Goal: Contribute content: Contribute content

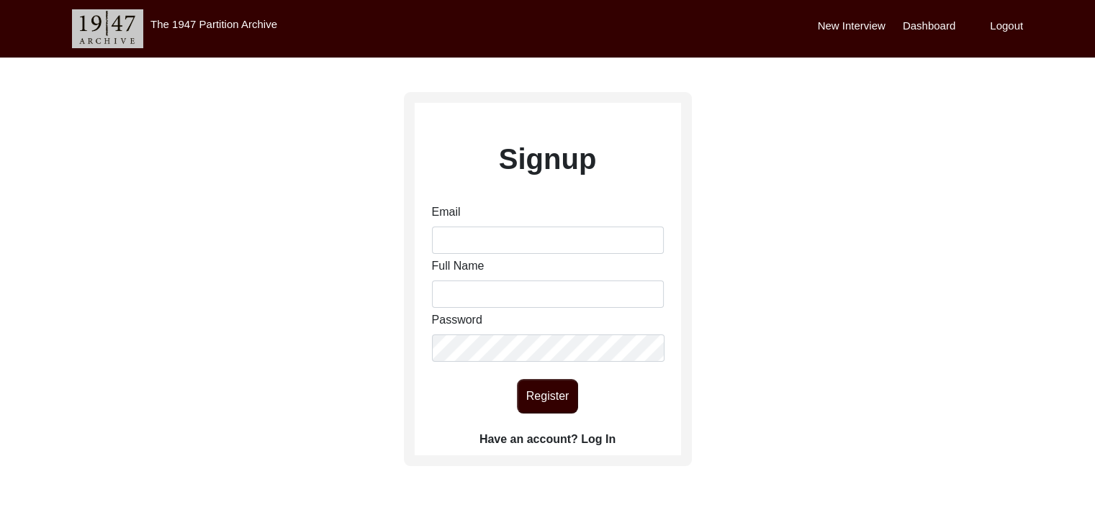
click at [602, 438] on label "Have an account? Log In" at bounding box center [547, 439] width 136 height 17
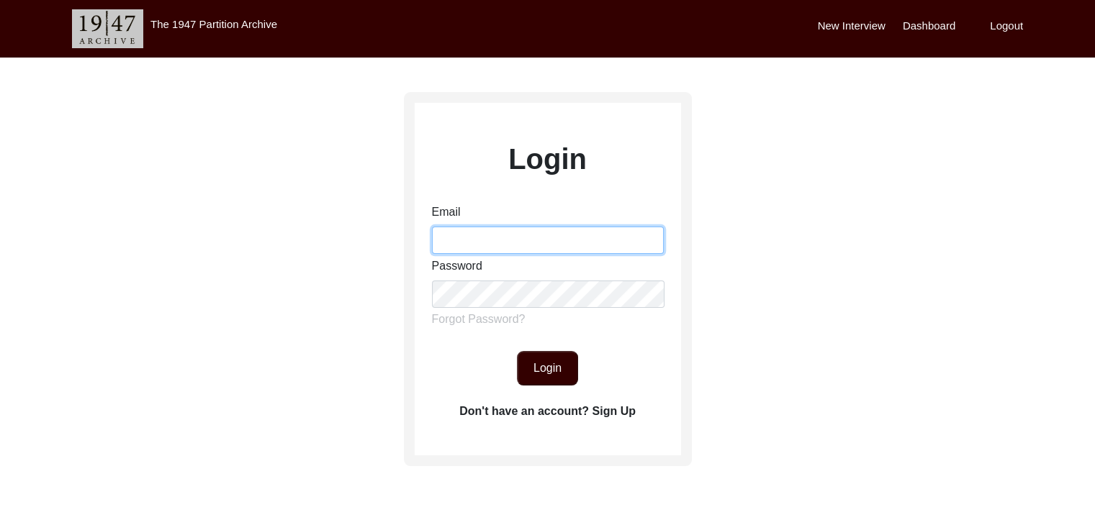
click at [493, 238] on input "Email" at bounding box center [548, 240] width 232 height 27
type input "[PERSON_NAME][EMAIL_ADDRESS][PERSON_NAME][DOMAIN_NAME]"
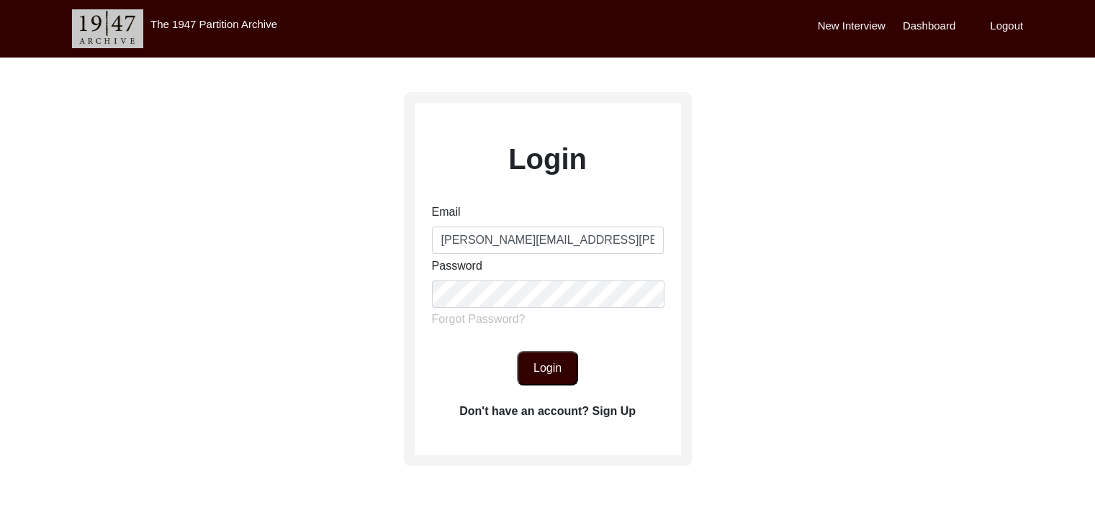
click at [548, 364] on button "Login" at bounding box center [547, 368] width 61 height 35
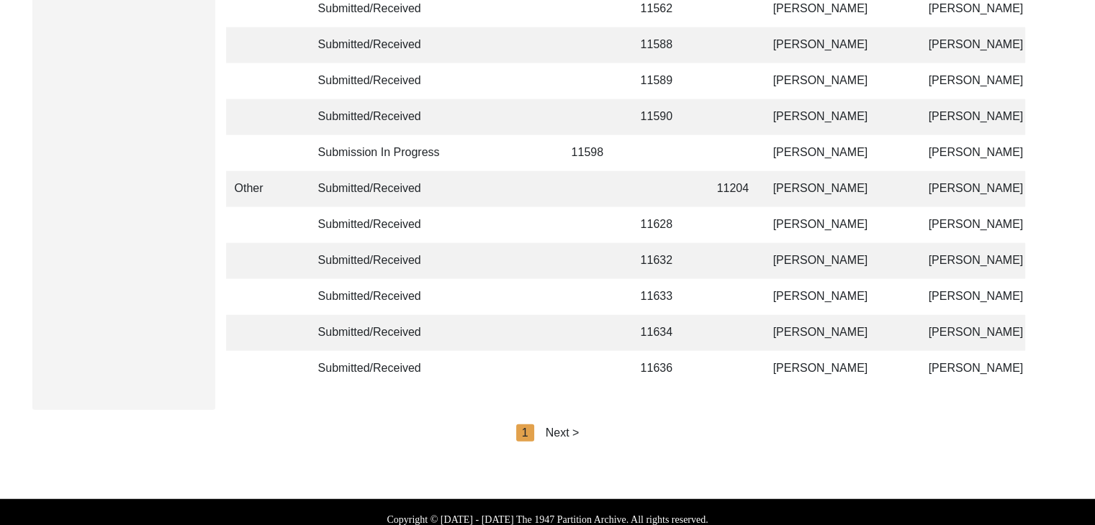
scroll to position [3487, 0]
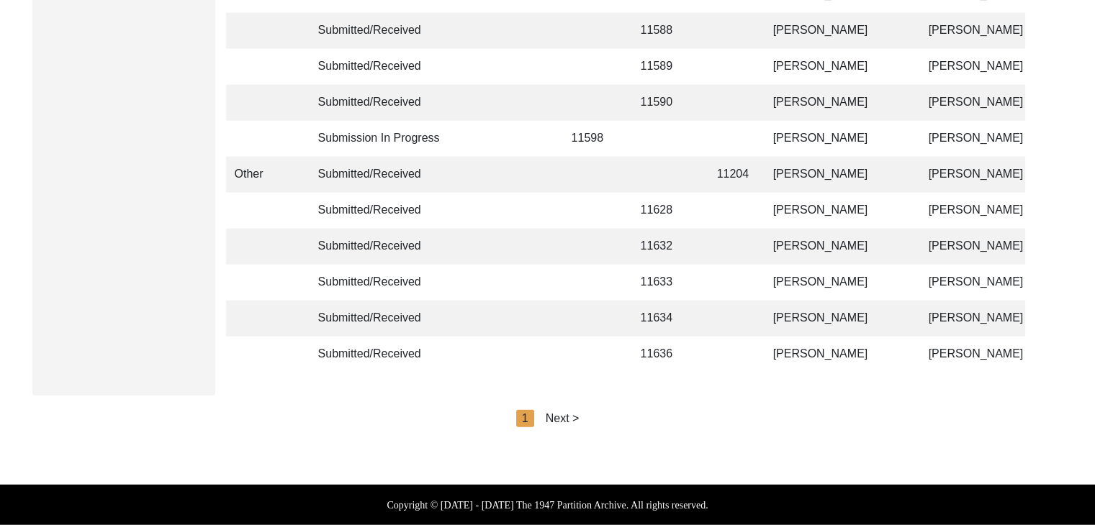
click at [568, 412] on div "Next >" at bounding box center [563, 418] width 34 height 17
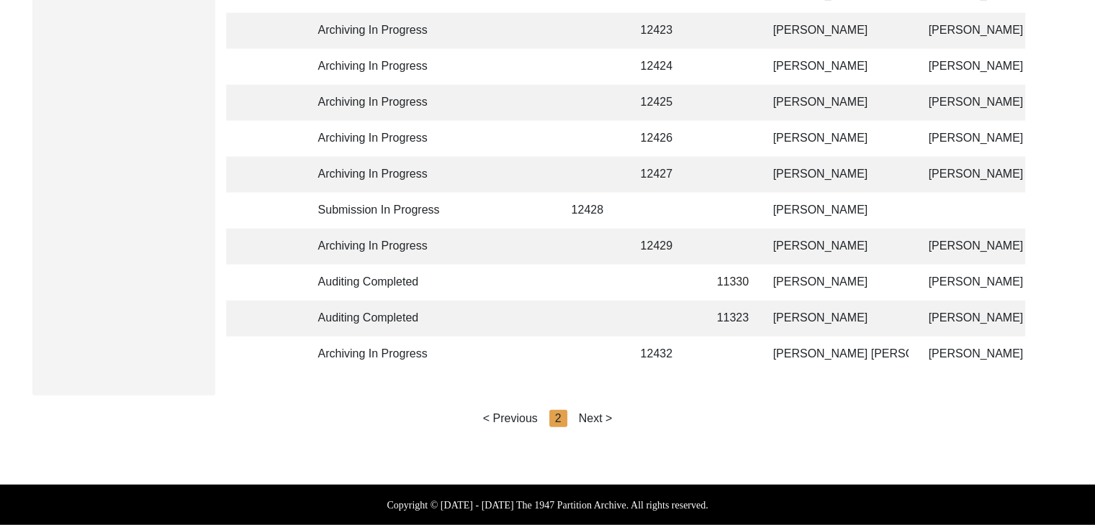
click at [591, 414] on div "Next >" at bounding box center [596, 418] width 34 height 17
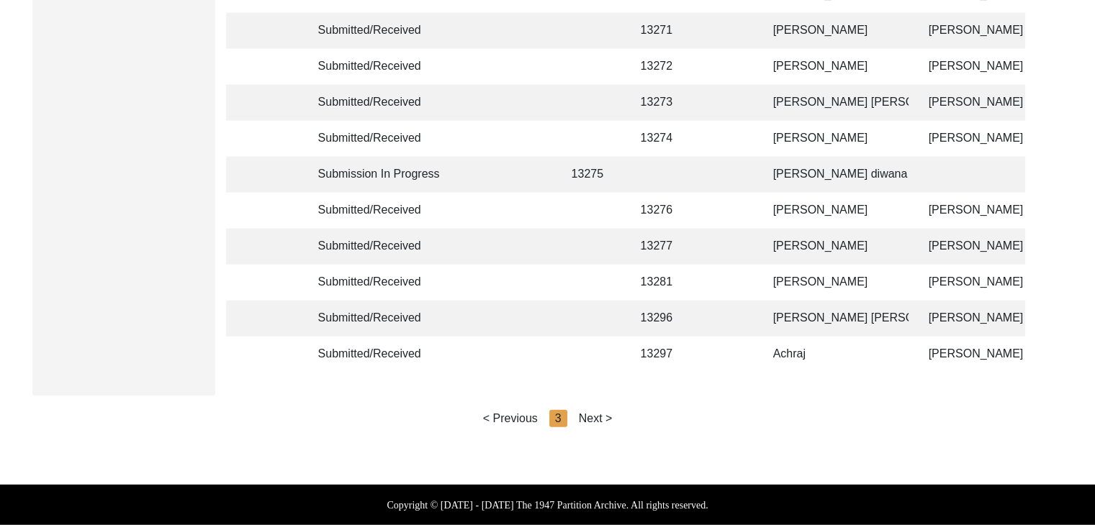
click at [600, 414] on div "Next >" at bounding box center [596, 418] width 34 height 17
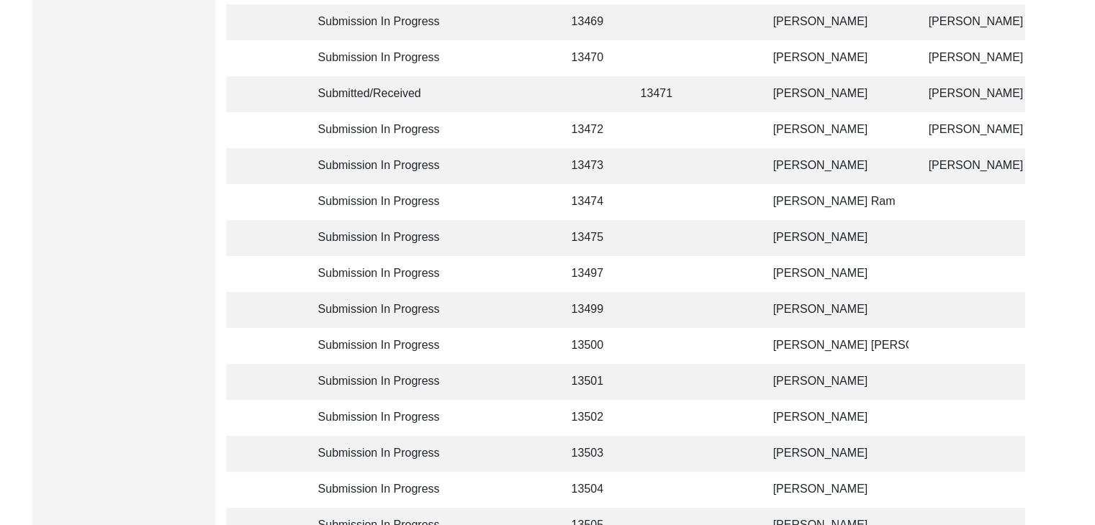
scroll to position [864, 0]
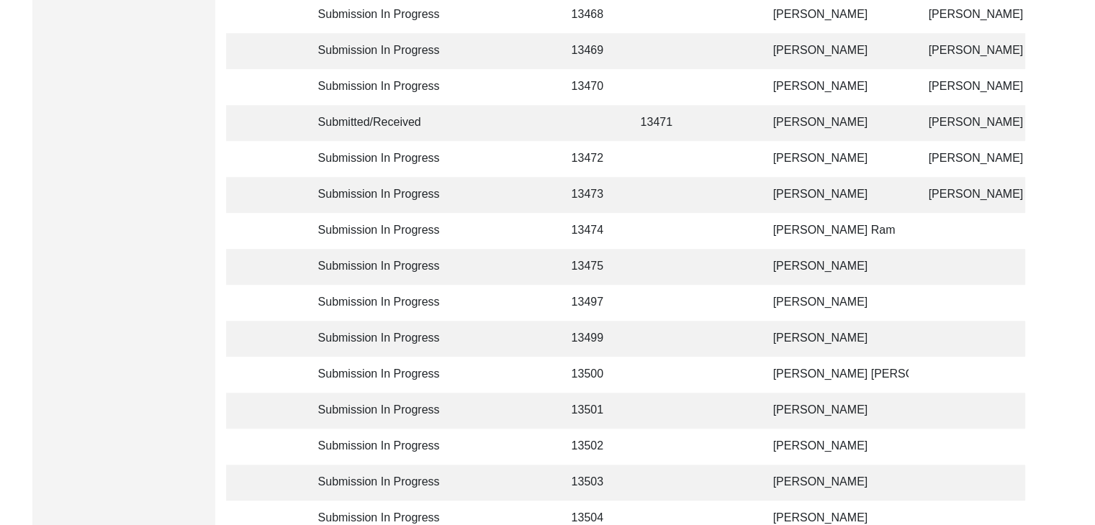
click at [782, 118] on td "[PERSON_NAME]" at bounding box center [836, 123] width 144 height 36
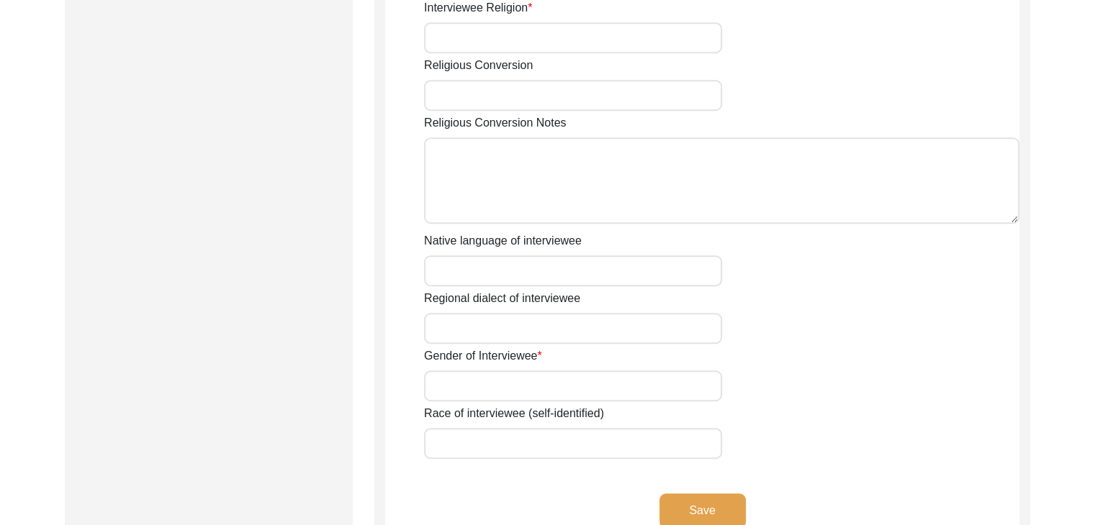
type input "MUkhtar"
type input "Kaur"
type input "Na"
type input "[PERSON_NAME]"
type input "1927"
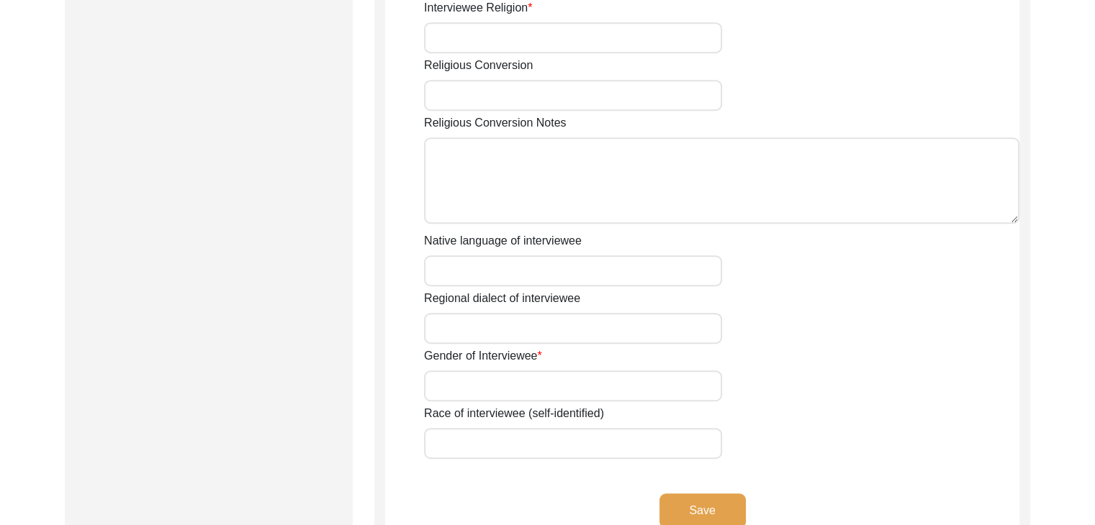
type input "1927"
type input "99 years Approx"
type input "[DEMOGRAPHIC_DATA]"
type input "Panjabi"
type input "[DEMOGRAPHIC_DATA]"
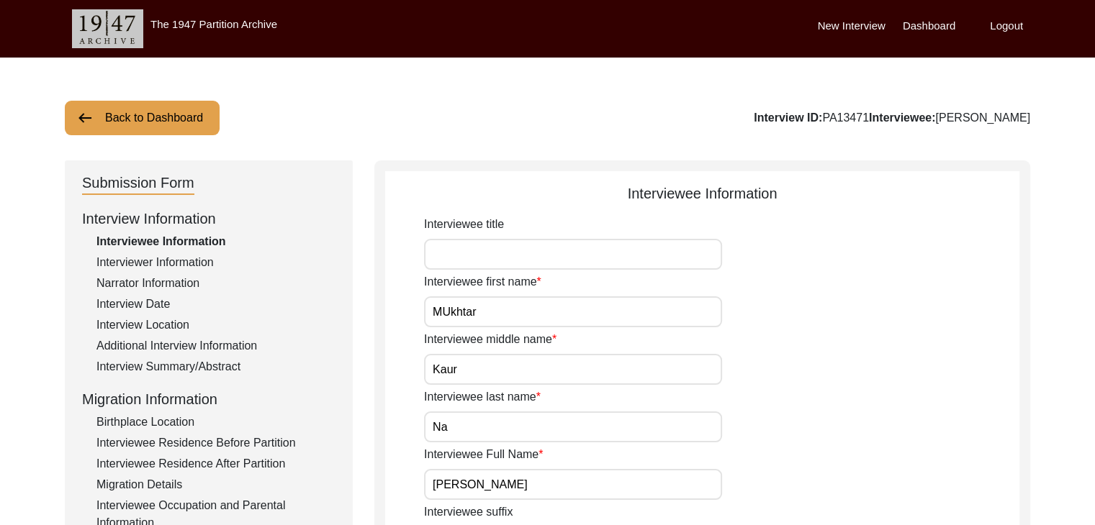
click at [158, 363] on div "Interview Summary/Abstract" at bounding box center [215, 366] width 239 height 17
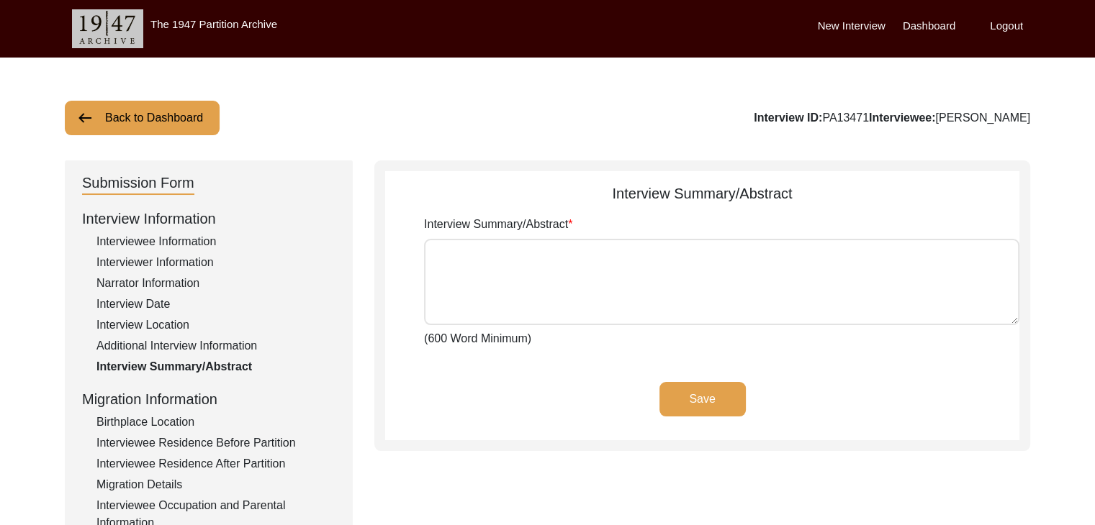
type textarea "ਮੁਖਤਿਆਰ ਕੌਰ ਦਾ ਜਨਮ ਅਣਵੰਡੇ ਪੰਜਾਬ ਦੇ ਵਿੱਚ ਪਿੰਡ ਜੋਧਪੁਰ ਰੁਮਾਣਾ ਜ਼ਿਲਾ ਫਿਰੋਜ਼ਪੁਰ ਦੇ ਵ…"
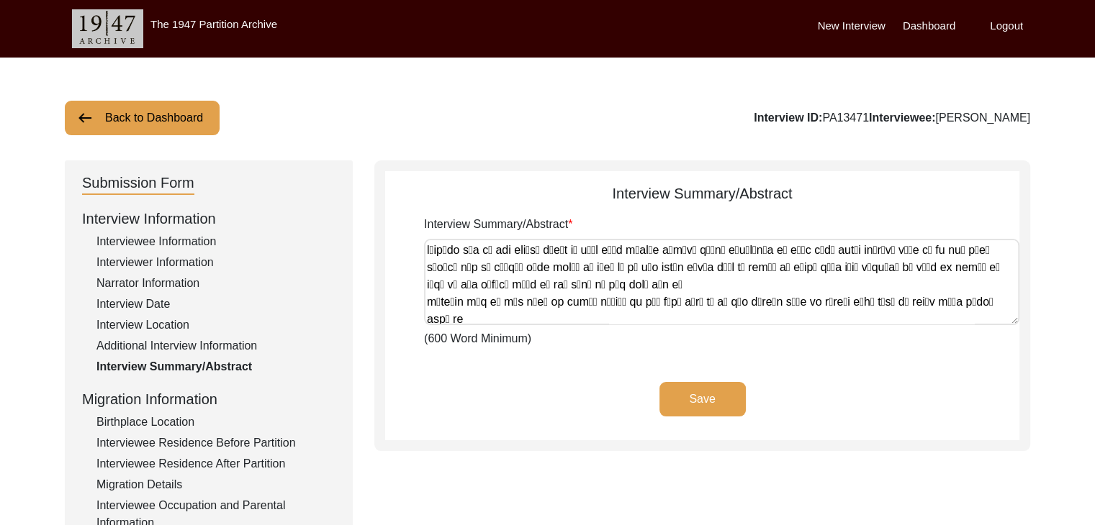
click at [96, 113] on button "Back to Dashboard" at bounding box center [142, 118] width 155 height 35
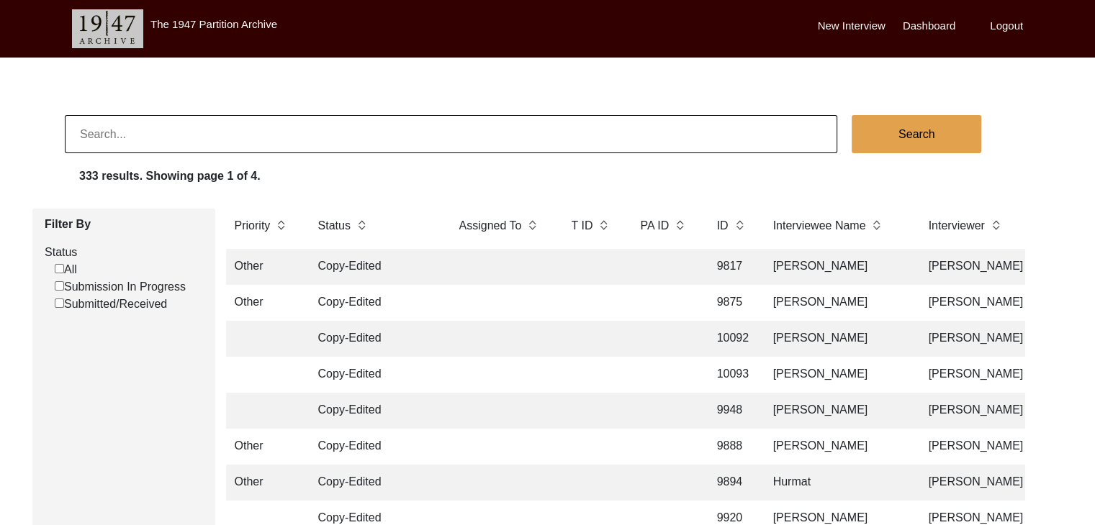
click at [715, 140] on input at bounding box center [451, 134] width 772 height 38
type input "baldev ram"
click at [923, 125] on button "Search" at bounding box center [916, 134] width 130 height 38
checkbox input "false"
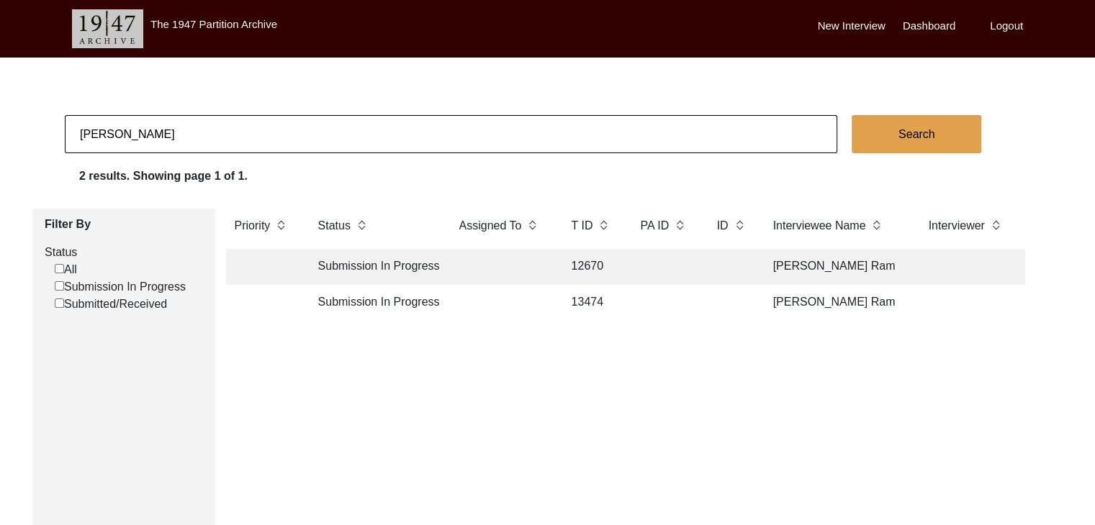
click at [769, 258] on td "[PERSON_NAME] Ram" at bounding box center [836, 267] width 144 height 36
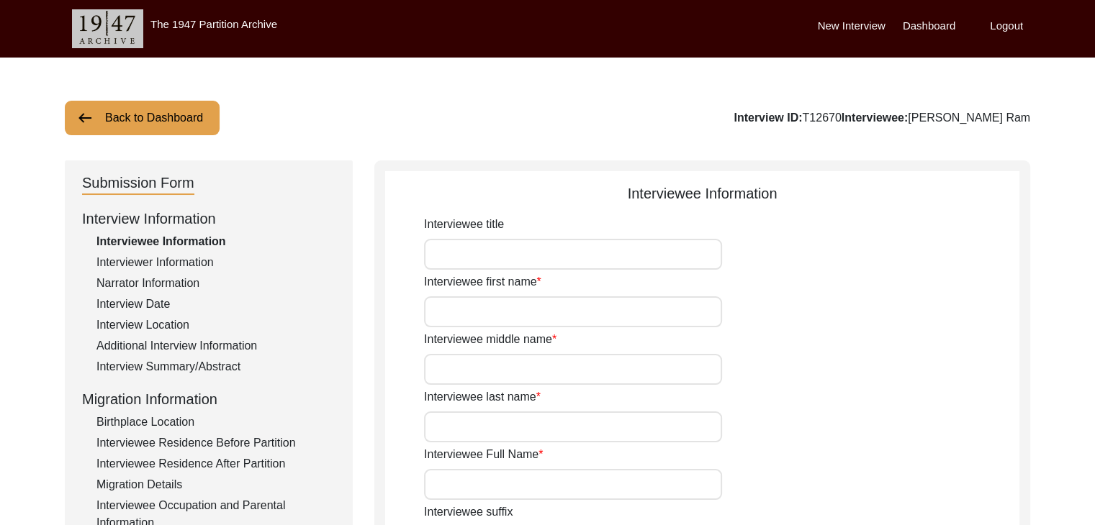
type input "Baldev"
type input "Ram"
type input "Na"
type input "[PERSON_NAME] Ram"
click at [168, 366] on div "Interview Summary/Abstract" at bounding box center [215, 366] width 239 height 17
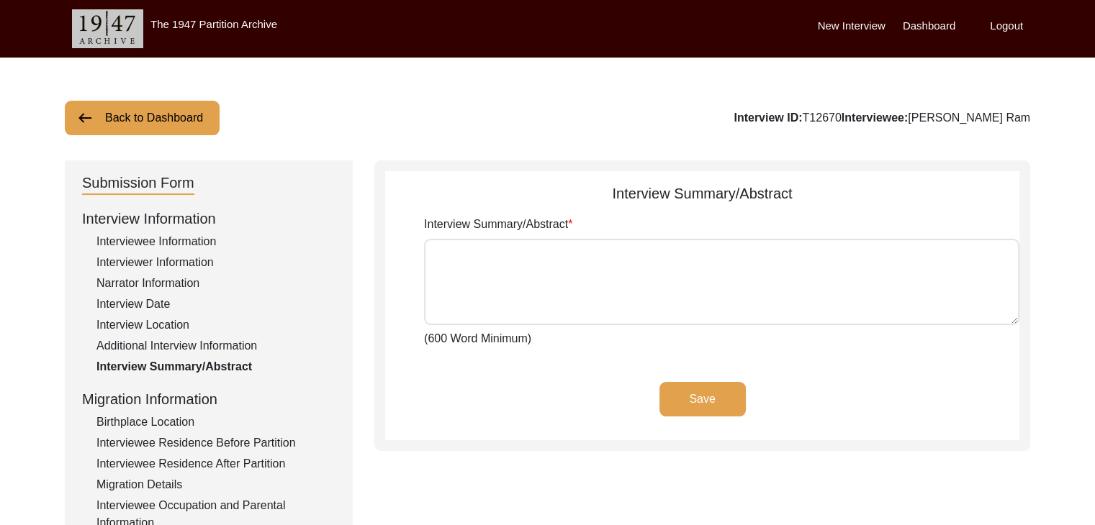
click at [469, 271] on textarea "Interview Summary/Abstract" at bounding box center [721, 282] width 595 height 86
click at [120, 110] on button "Back to Dashboard" at bounding box center [142, 118] width 155 height 35
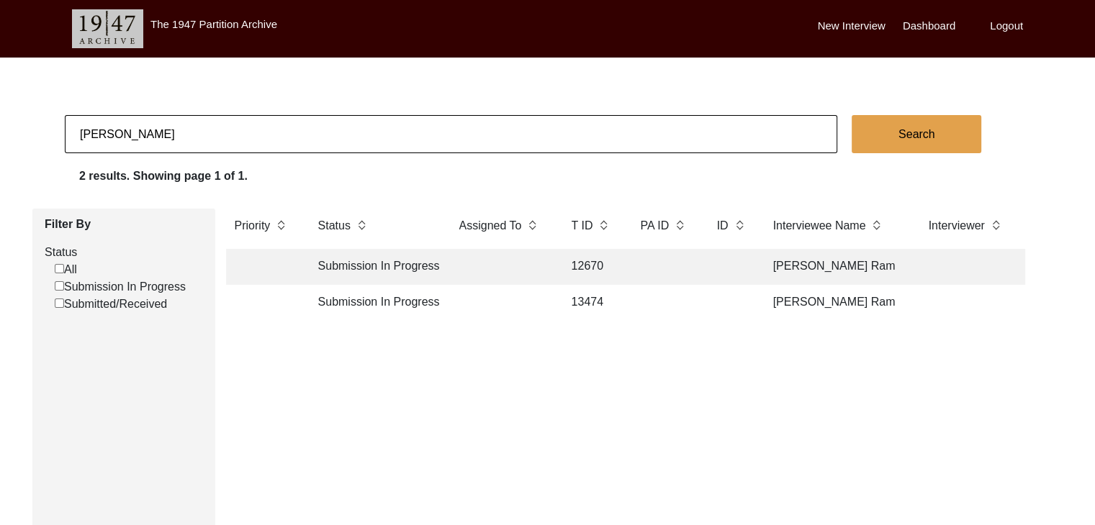
click at [581, 299] on td "13474" at bounding box center [592, 303] width 58 height 36
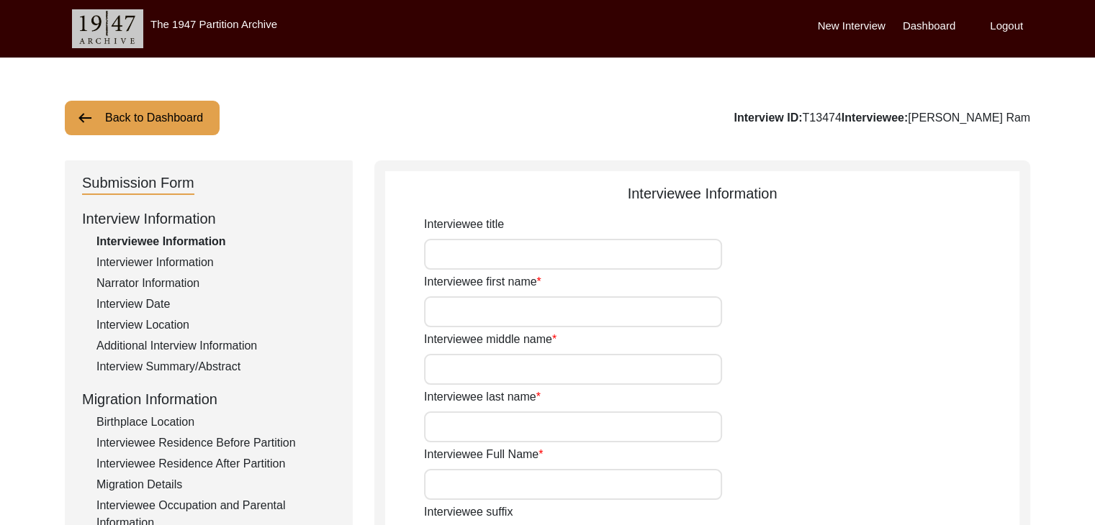
type input "[PERSON_NAME] Ram"
click at [169, 364] on div "Interview Summary/Abstract" at bounding box center [215, 366] width 239 height 17
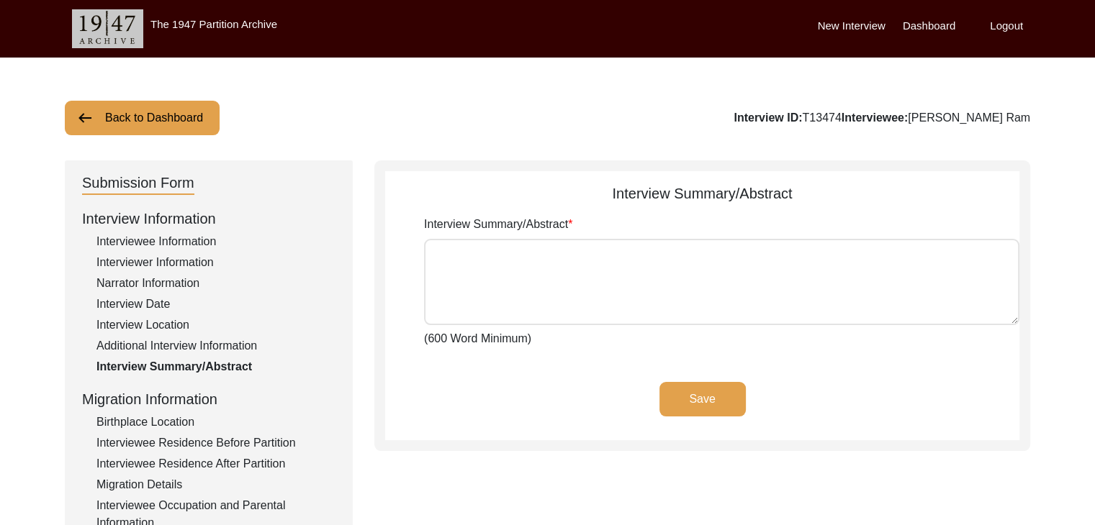
click at [503, 268] on textarea "Interview Summary/Abstract" at bounding box center [721, 282] width 595 height 86
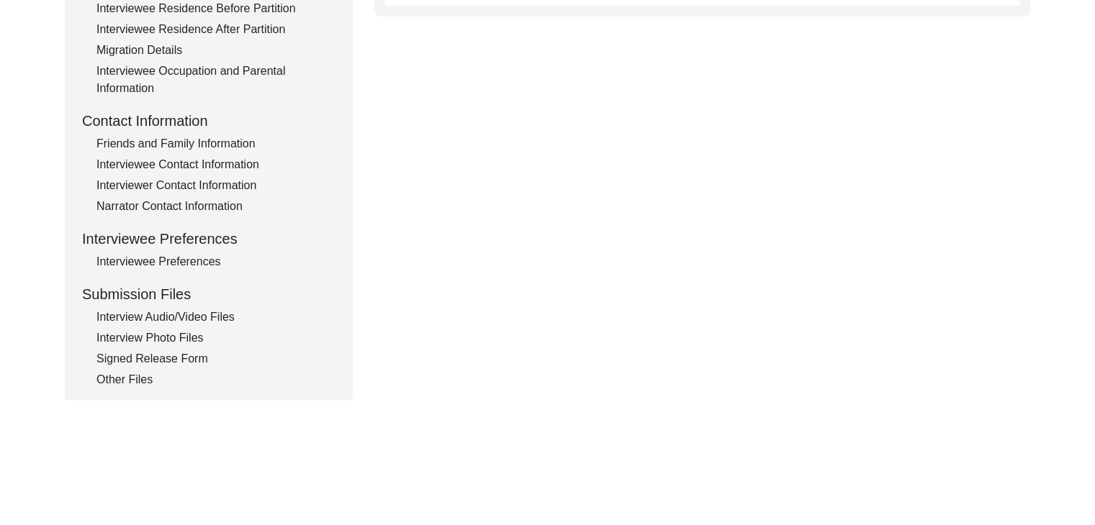
scroll to position [443, 0]
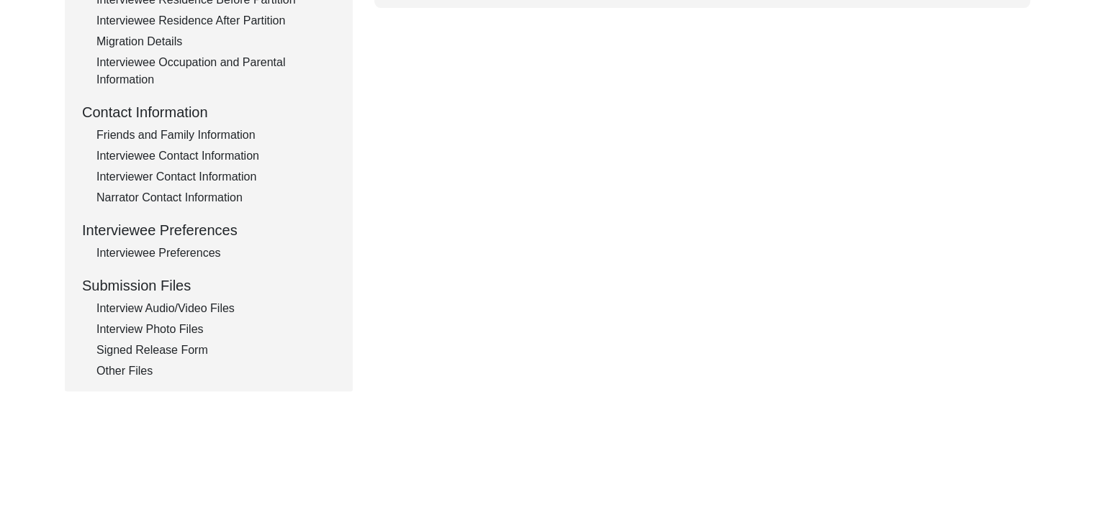
click at [199, 304] on div "Interview Audio/Video Files" at bounding box center [215, 308] width 239 height 17
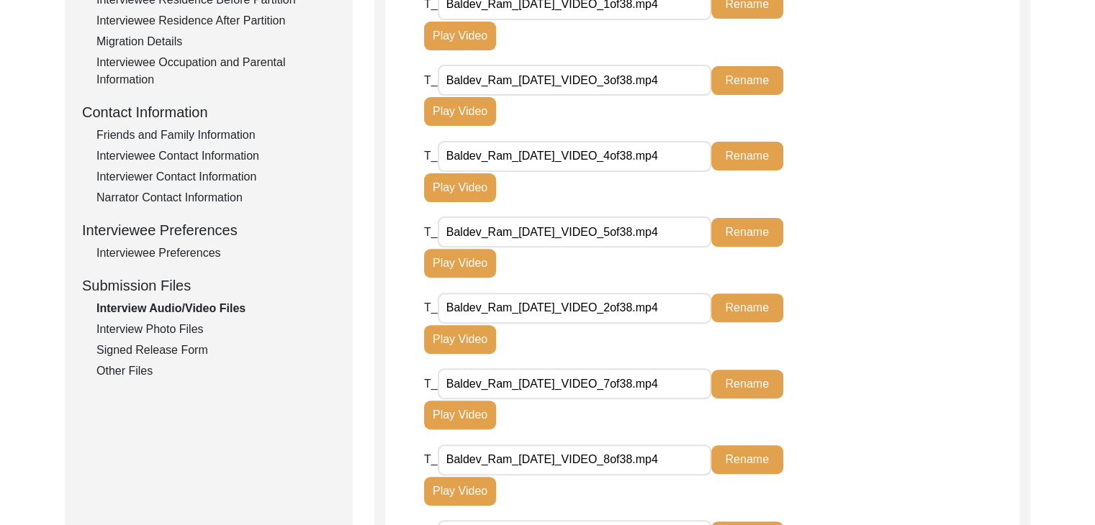
scroll to position [0, 0]
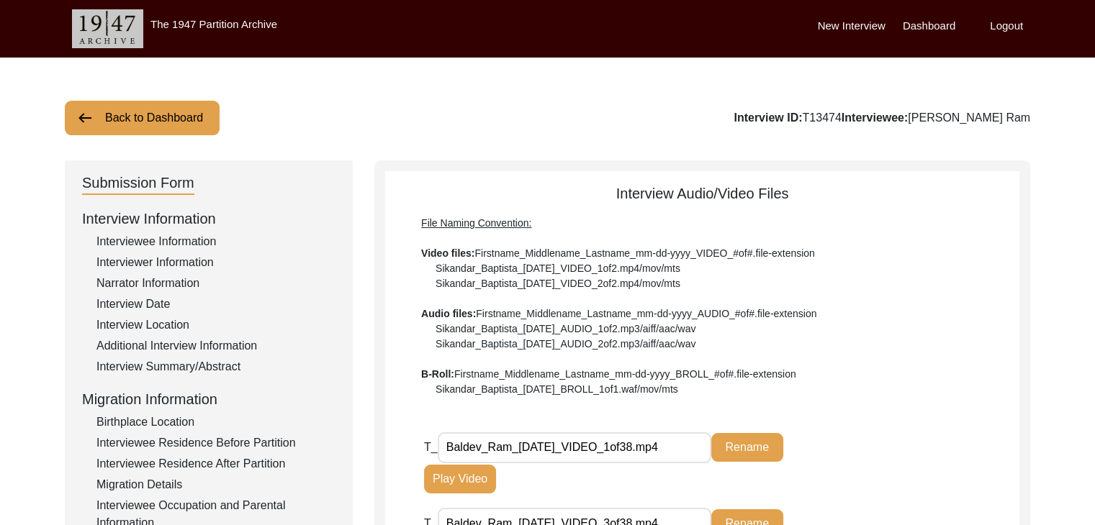
click at [166, 116] on button "Back to Dashboard" at bounding box center [142, 118] width 155 height 35
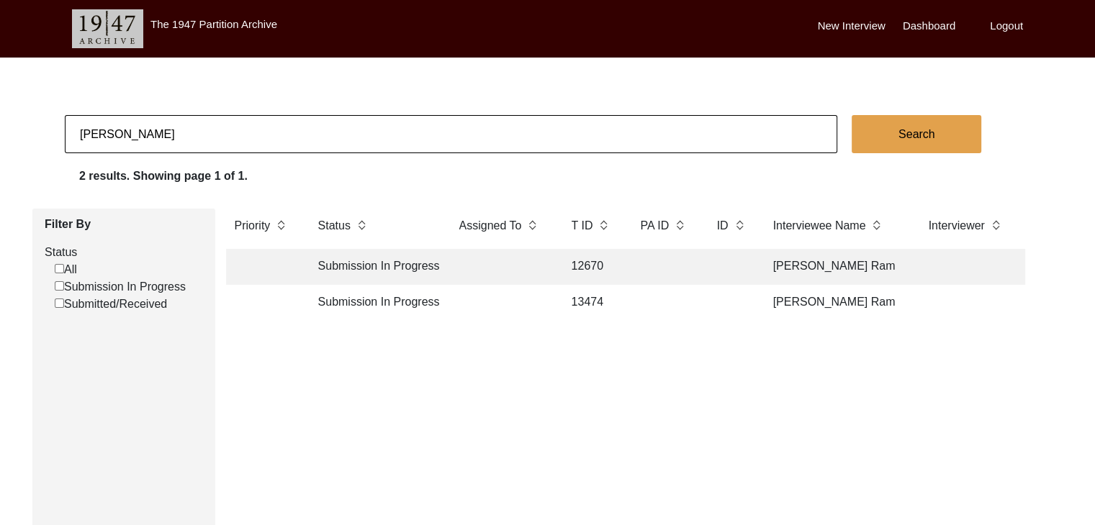
click at [710, 133] on input "baldev ram" at bounding box center [451, 134] width 772 height 38
type input "b"
click at [915, 24] on label "Dashboard" at bounding box center [929, 26] width 53 height 17
click at [921, 21] on label "Dashboard" at bounding box center [929, 26] width 53 height 17
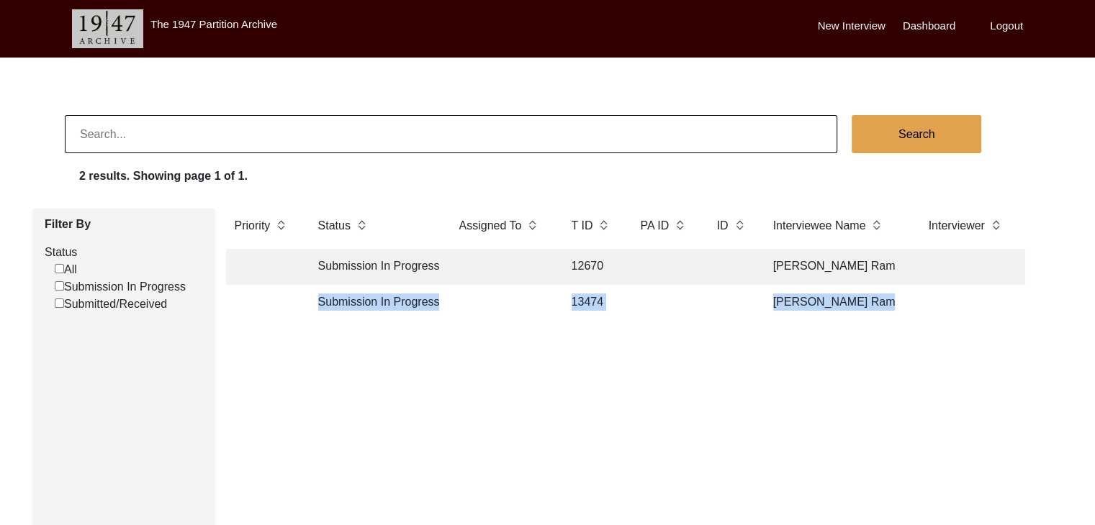
drag, startPoint x: 1094, startPoint y: 251, endPoint x: 1097, endPoint y: 294, distance: 42.6
click at [1095, 294] on html "The 1947 Partition Archive New Interview Dashboard Logout Search 2 results. Sho…" at bounding box center [547, 369] width 1095 height 738
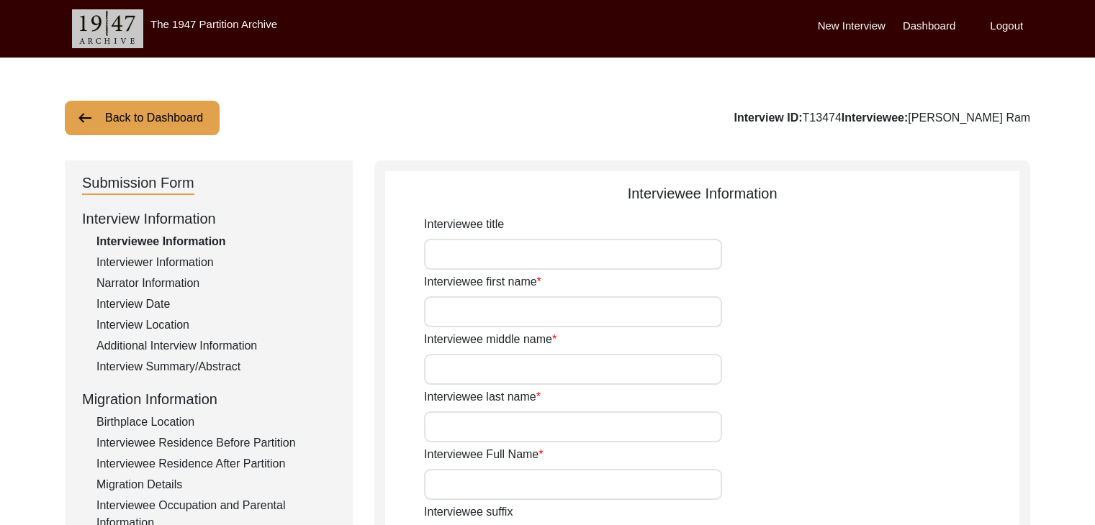
type input "[PERSON_NAME] Ram"
click at [924, 20] on label "Dashboard" at bounding box center [929, 26] width 53 height 17
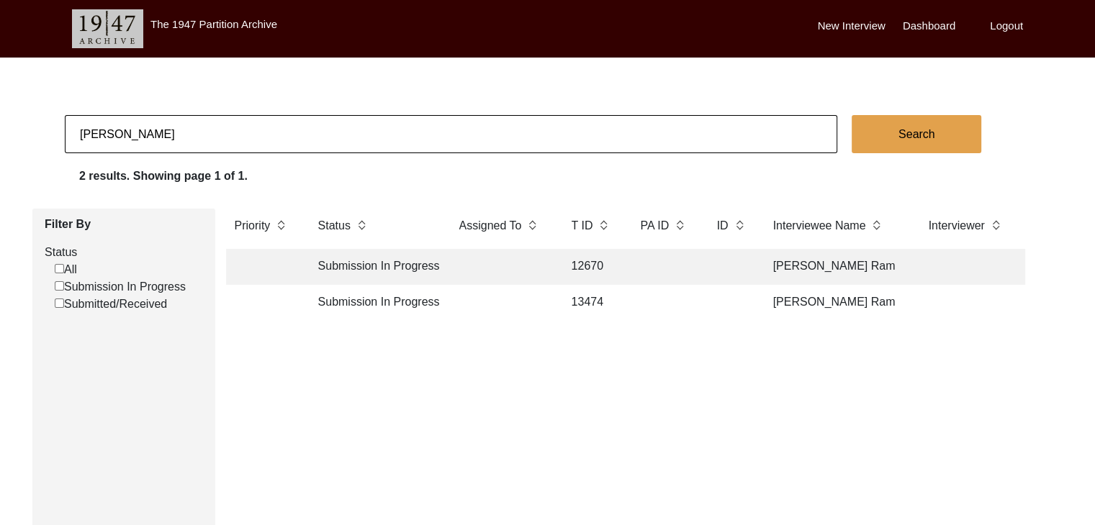
click at [141, 136] on input "baldev ram" at bounding box center [451, 134] width 772 height 38
type input "b"
click at [916, 22] on label "Dashboard" at bounding box center [929, 26] width 53 height 17
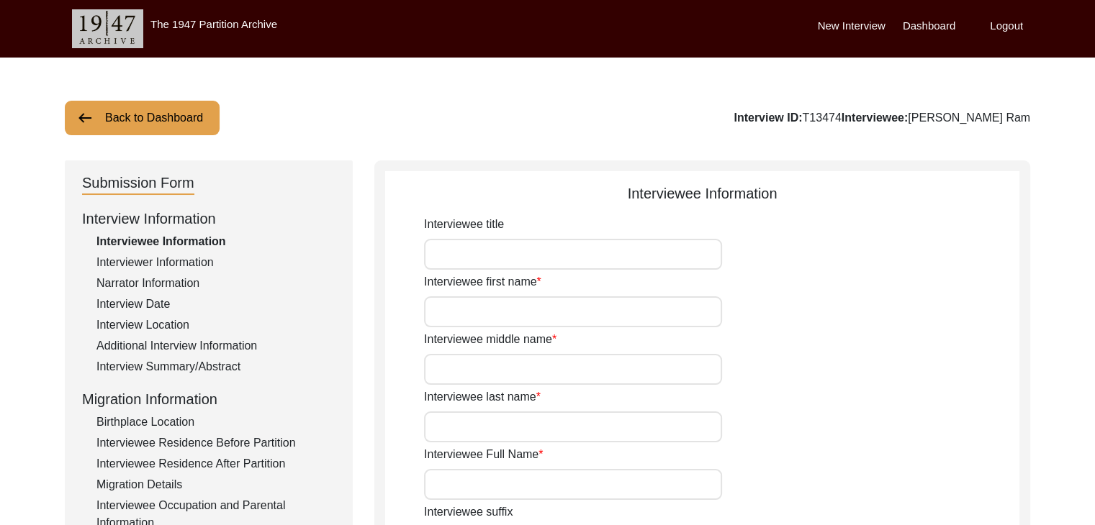
type input "[PERSON_NAME] Ram"
click at [934, 22] on label "Dashboard" at bounding box center [929, 26] width 53 height 17
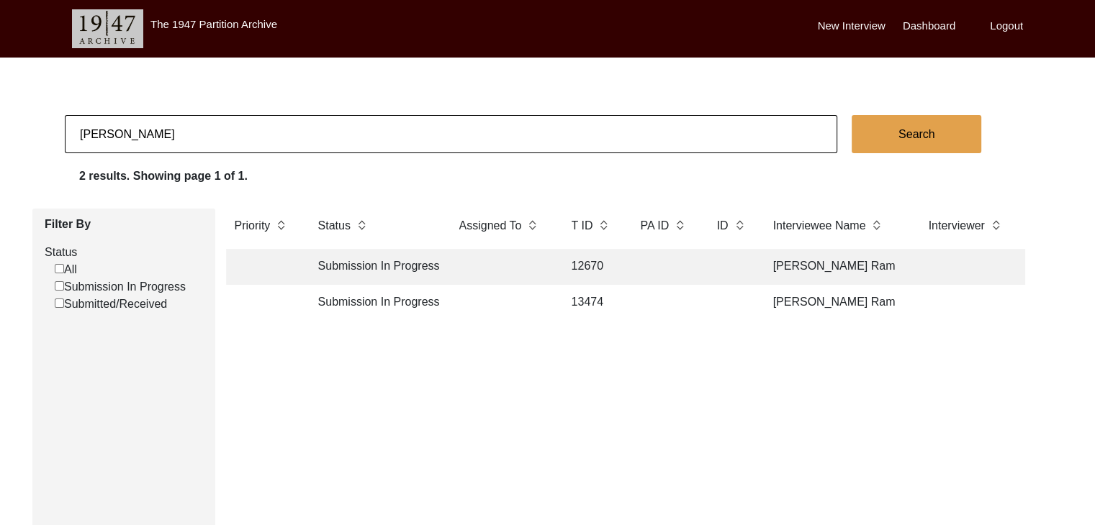
click at [584, 137] on input "baldev ram" at bounding box center [451, 134] width 772 height 38
type input "b"
click at [58, 268] on input "All" at bounding box center [59, 268] width 9 height 9
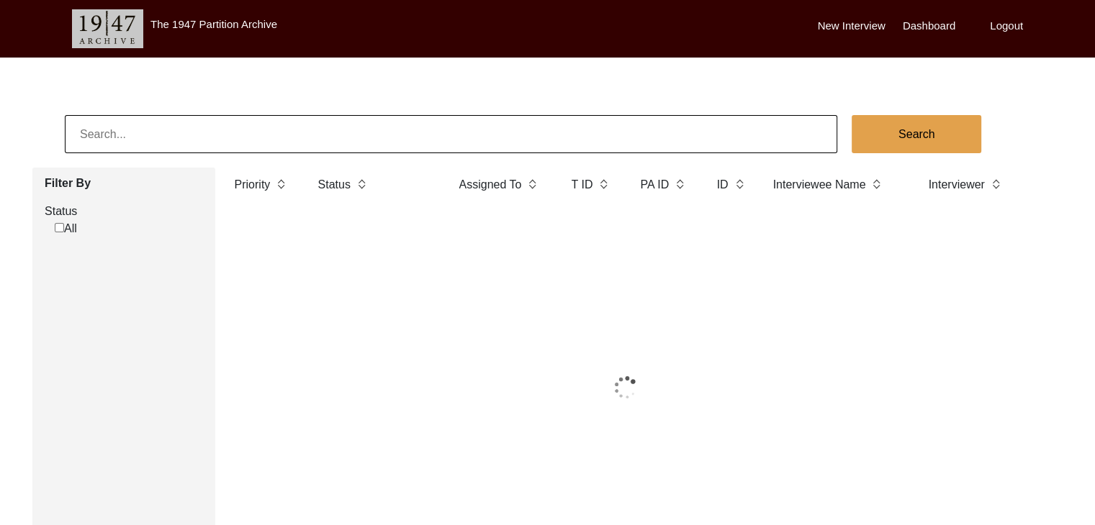
checkbox input "true"
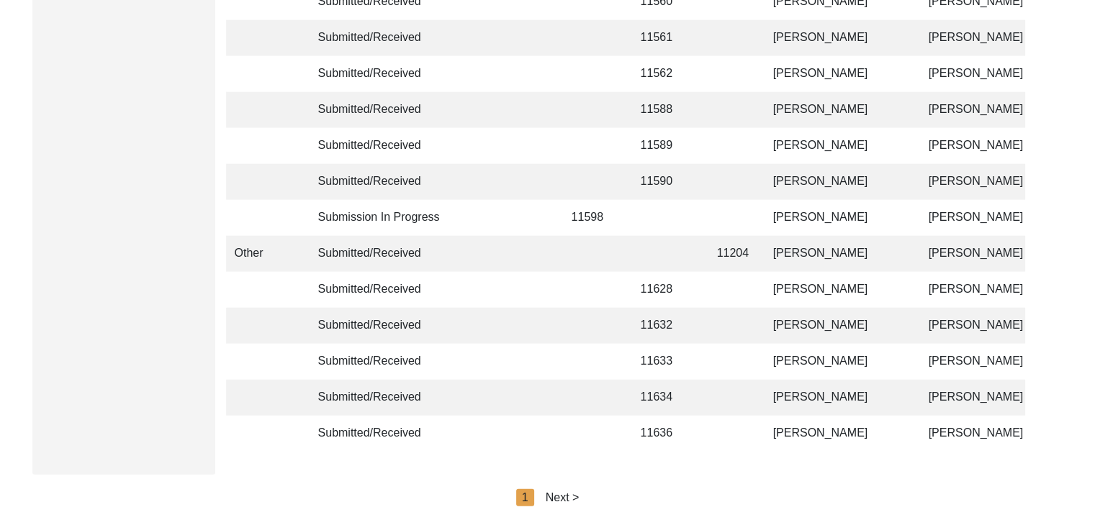
scroll to position [3487, 0]
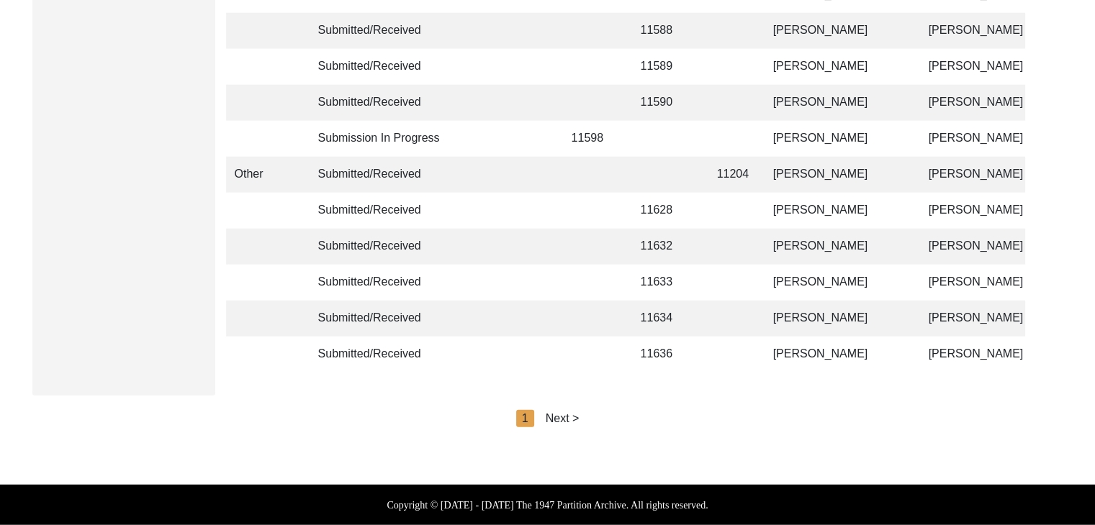
click at [577, 412] on div "Next >" at bounding box center [563, 418] width 34 height 17
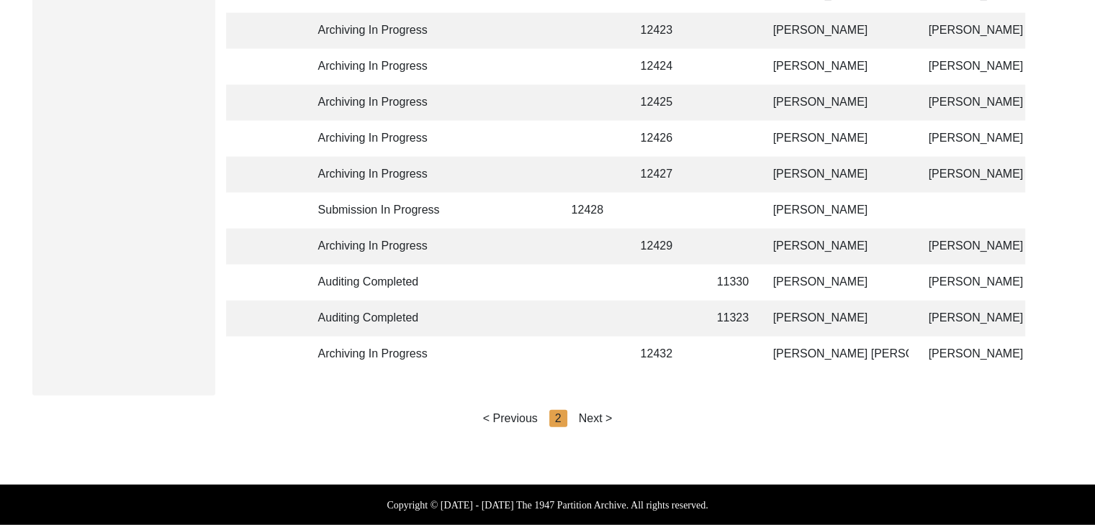
click at [577, 412] on div "< Previous 2 Next >" at bounding box center [548, 418] width 130 height 17
click at [597, 413] on div "Next >" at bounding box center [596, 418] width 34 height 17
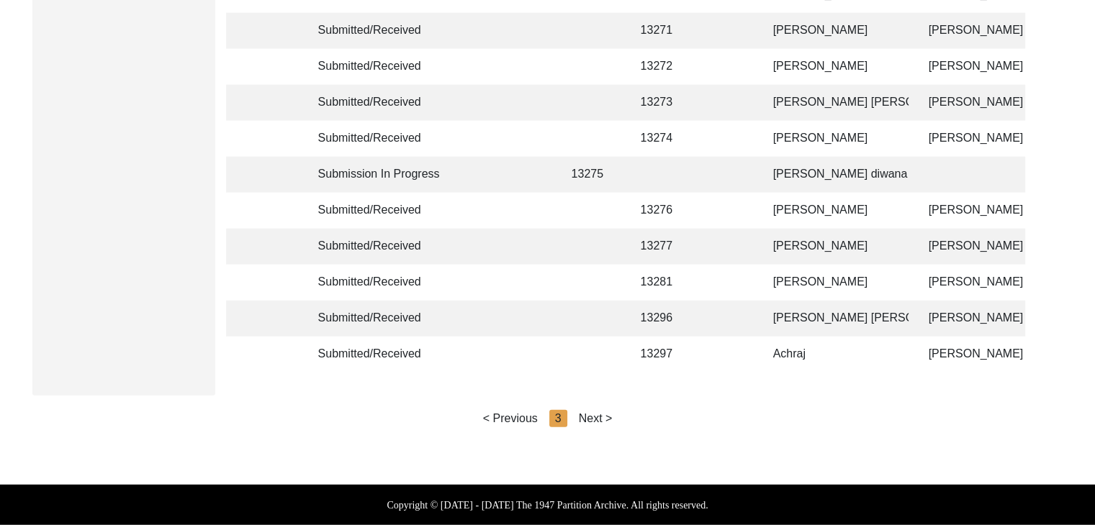
click at [597, 413] on div "Next >" at bounding box center [596, 418] width 34 height 17
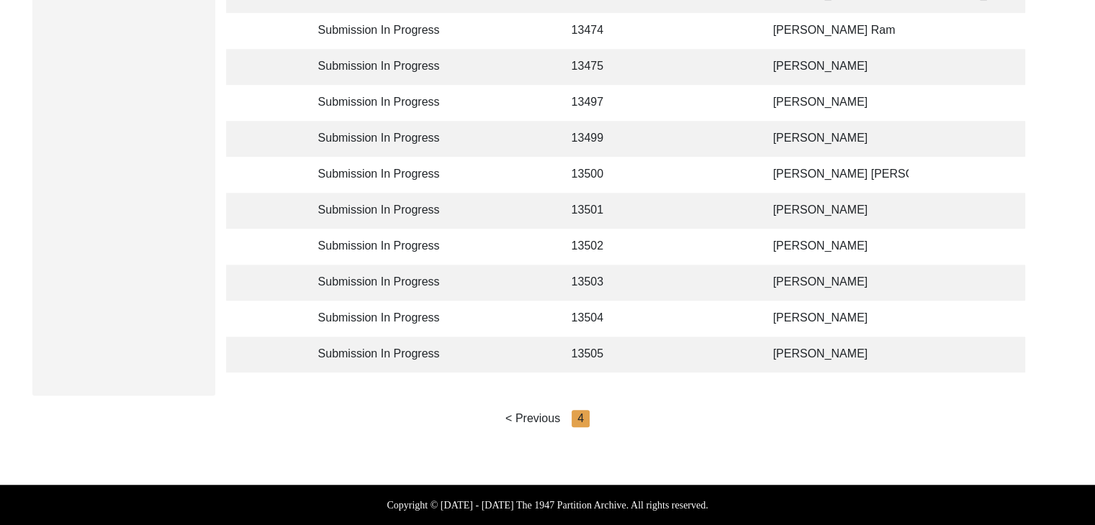
click at [766, 130] on td "[PERSON_NAME]" at bounding box center [836, 139] width 144 height 36
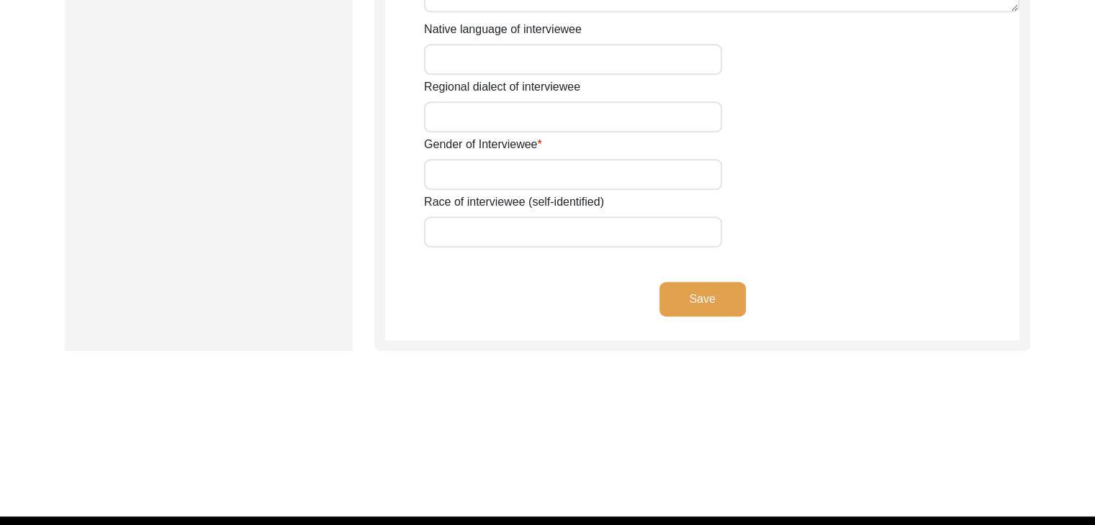
scroll to position [1106, 0]
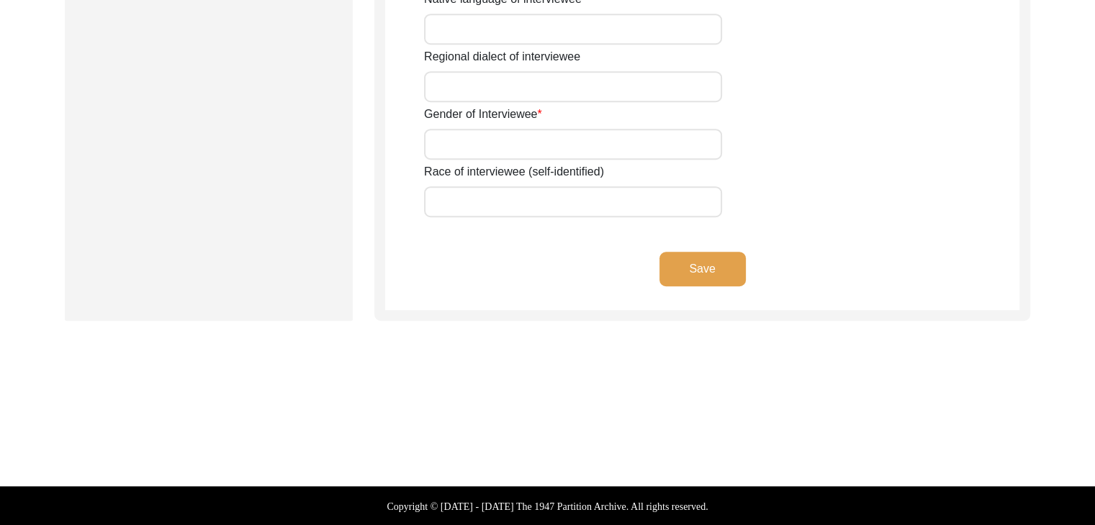
type input "[PERSON_NAME]"
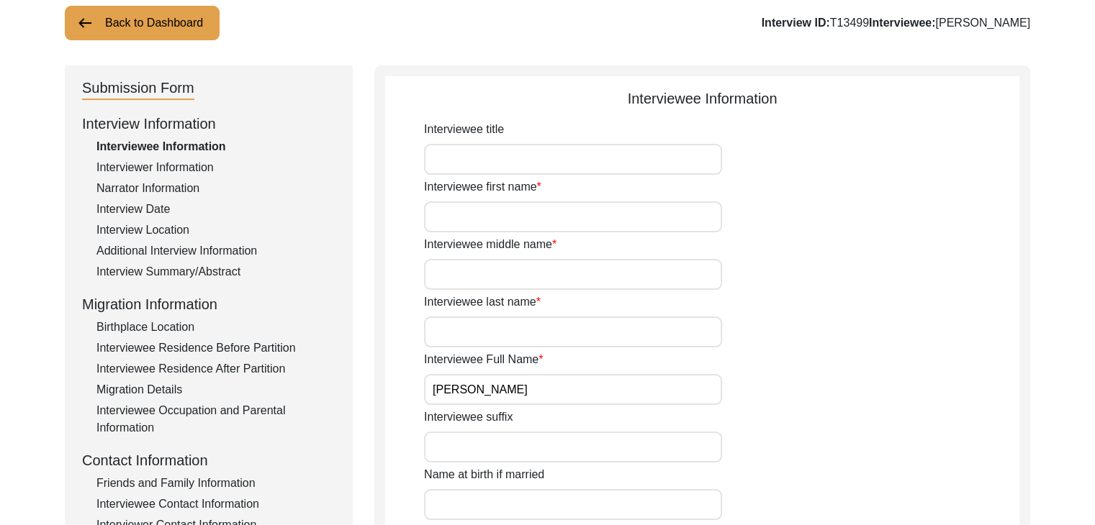
scroll to position [97, 0]
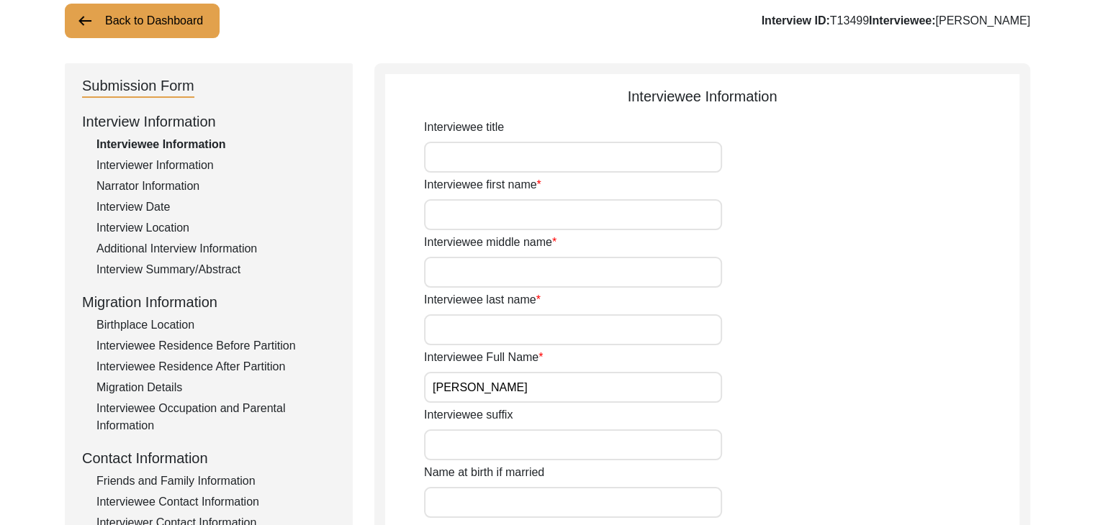
click at [167, 266] on div "Interview Summary/Abstract" at bounding box center [215, 269] width 239 height 17
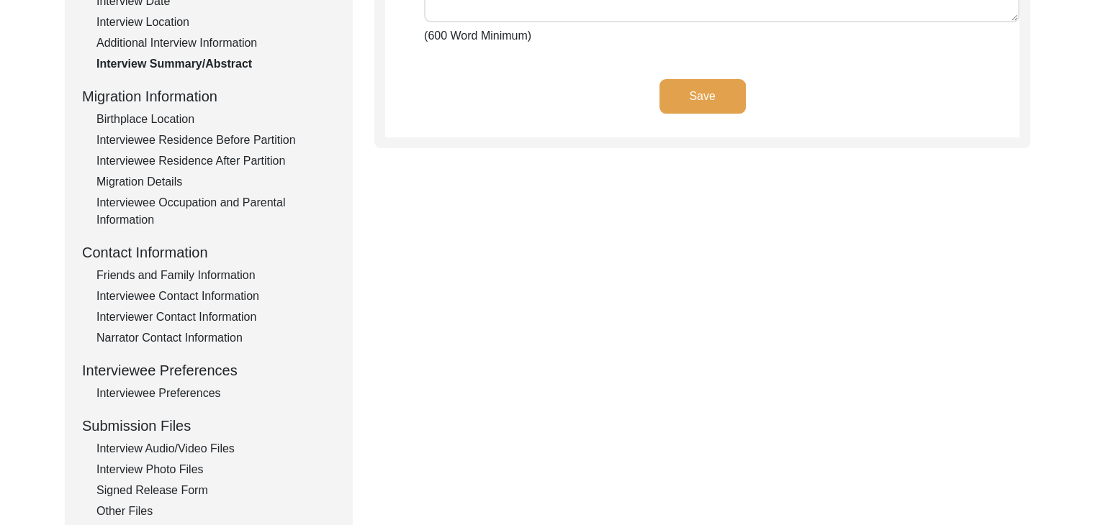
scroll to position [311, 0]
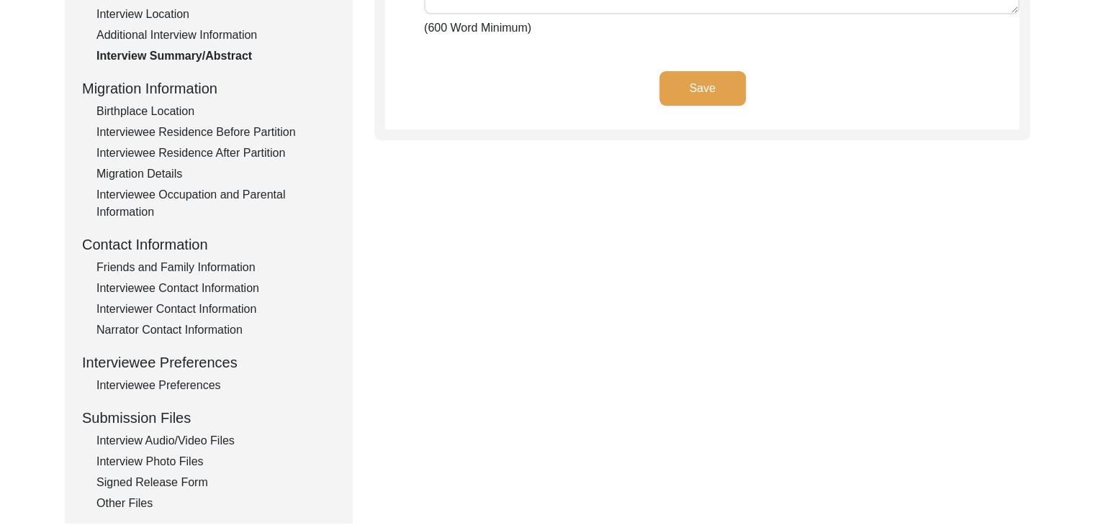
click at [167, 456] on div "Interview Photo Files" at bounding box center [215, 461] width 239 height 17
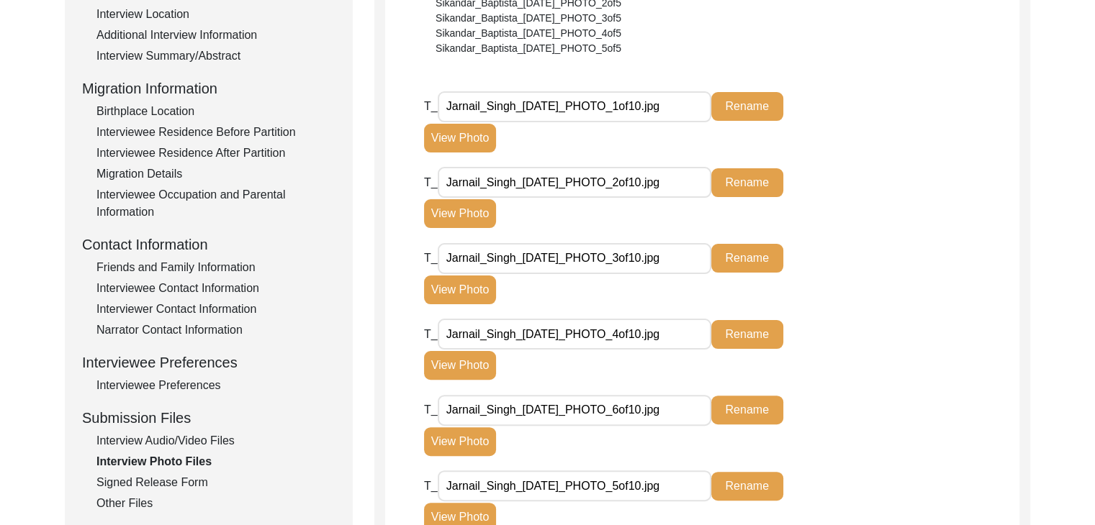
click at [447, 129] on button "View Photo" at bounding box center [460, 138] width 72 height 29
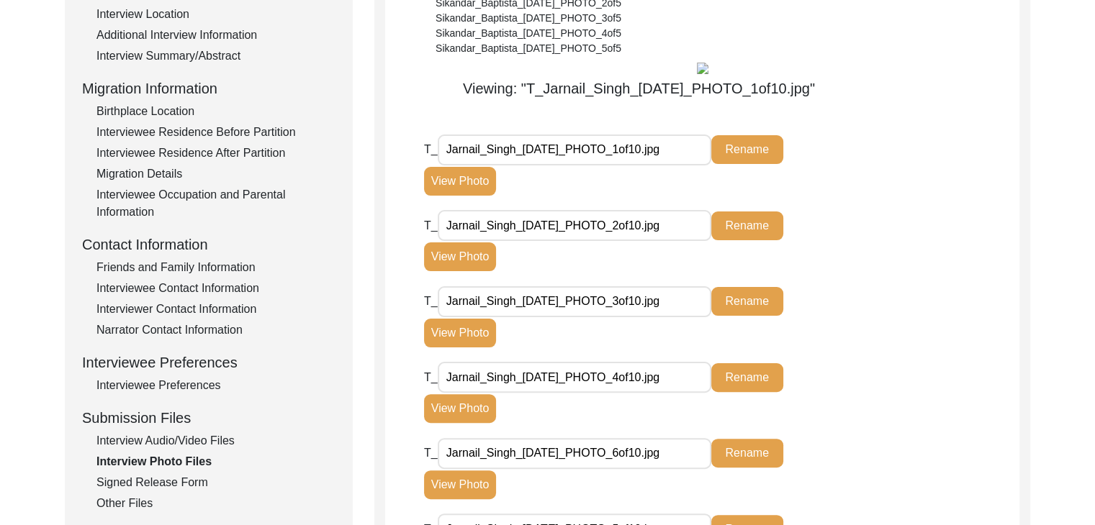
drag, startPoint x: 1093, startPoint y: 96, endPoint x: 1100, endPoint y: 101, distance: 8.7
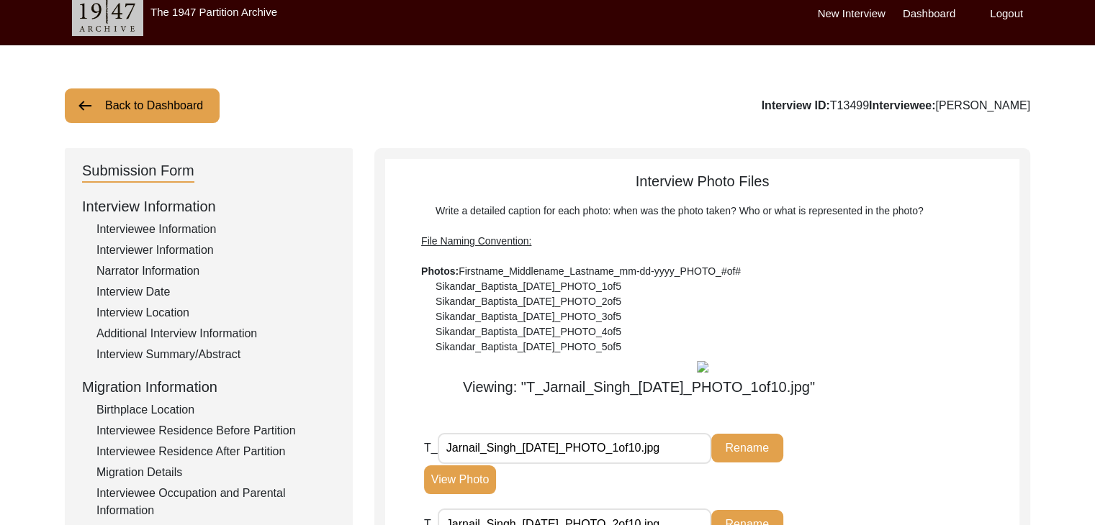
scroll to position [0, 0]
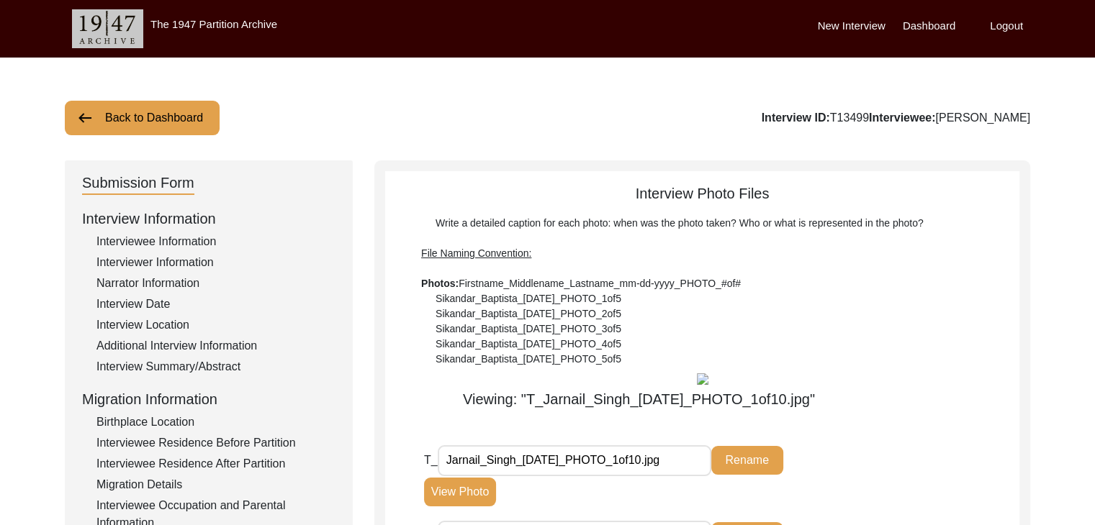
click at [160, 365] on div "Interview Summary/Abstract" at bounding box center [215, 366] width 239 height 17
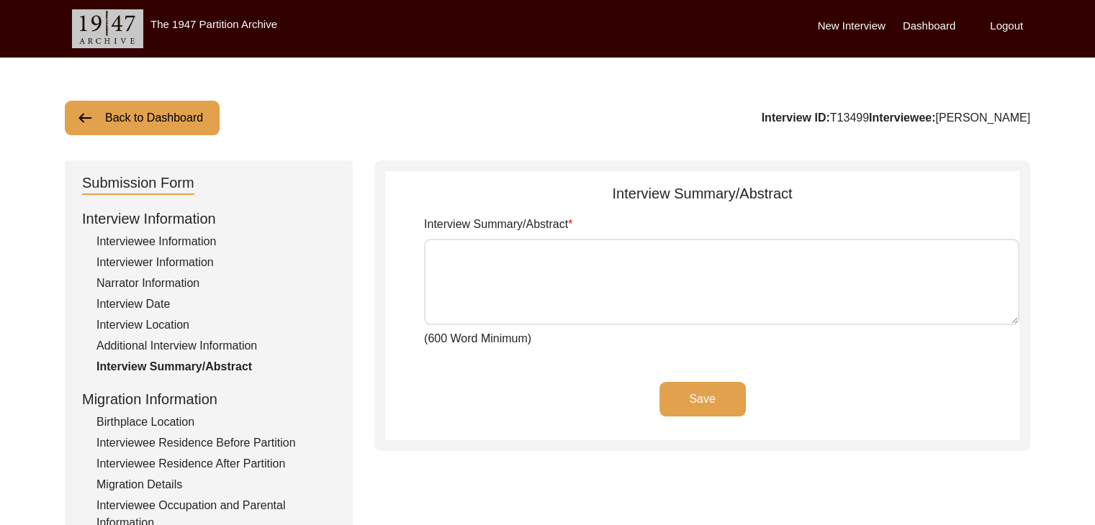
click at [81, 120] on img at bounding box center [84, 117] width 17 height 17
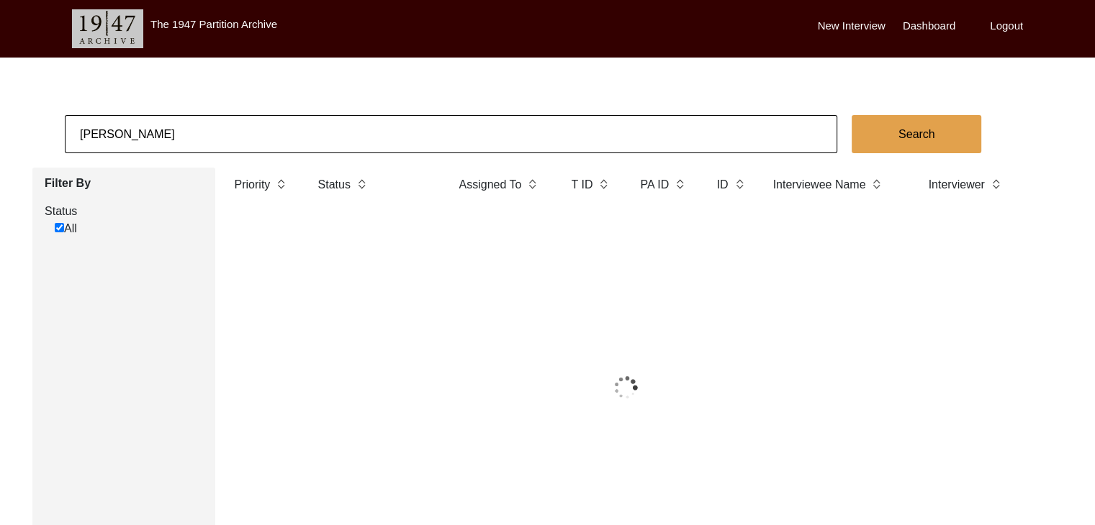
checkbox input "true"
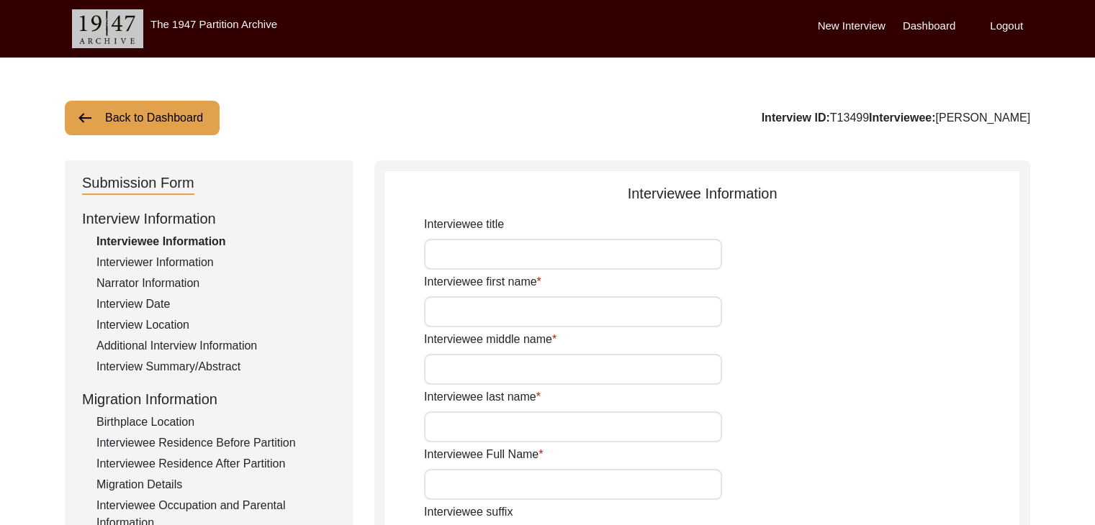
type input "[PERSON_NAME]"
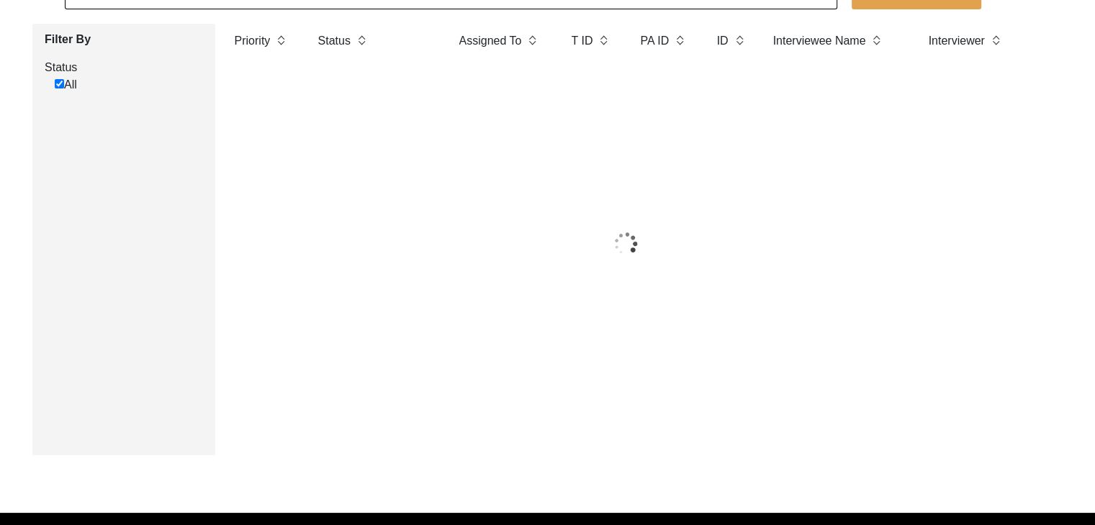
checkbox input "true"
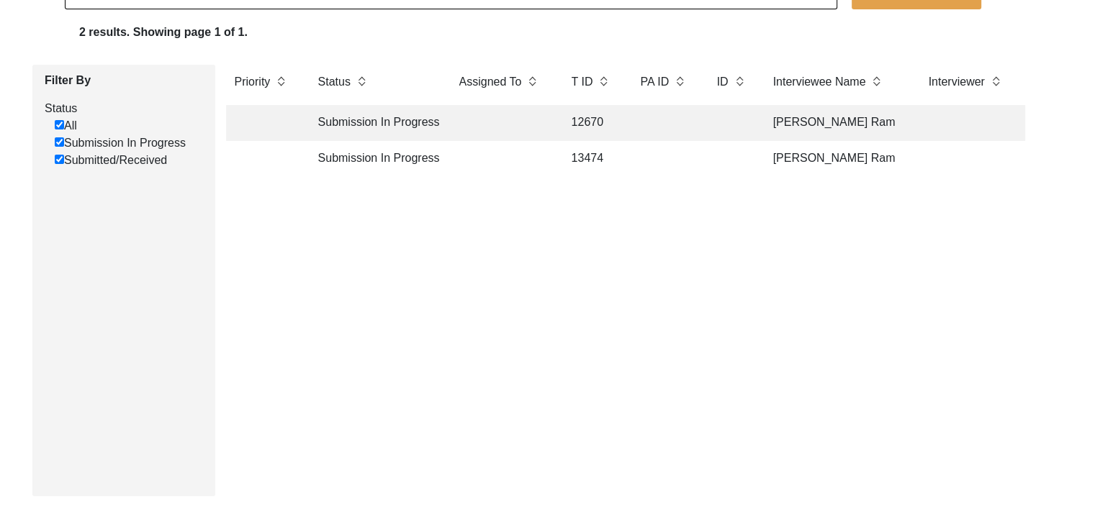
scroll to position [183, 0]
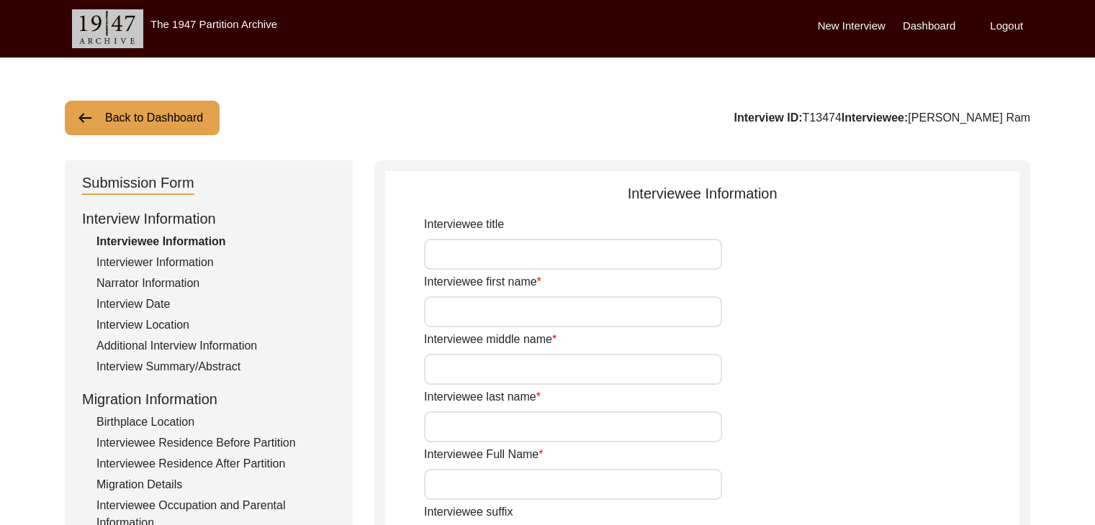
type input "[PERSON_NAME] Ram"
click at [919, 25] on label "Dashboard" at bounding box center [929, 26] width 53 height 17
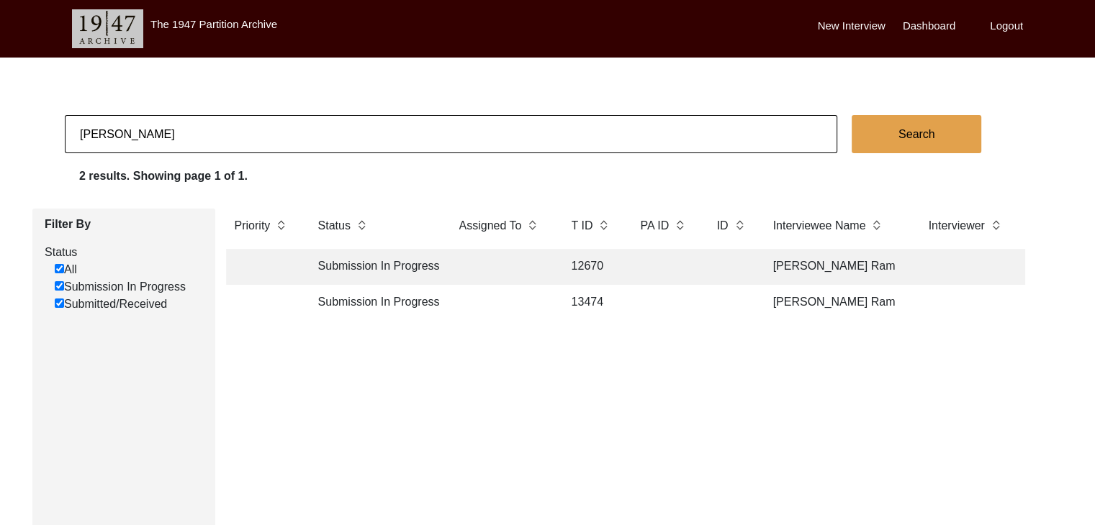
click at [56, 271] on input "All" at bounding box center [59, 268] width 9 height 9
click at [57, 271] on input "All" at bounding box center [59, 268] width 9 height 9
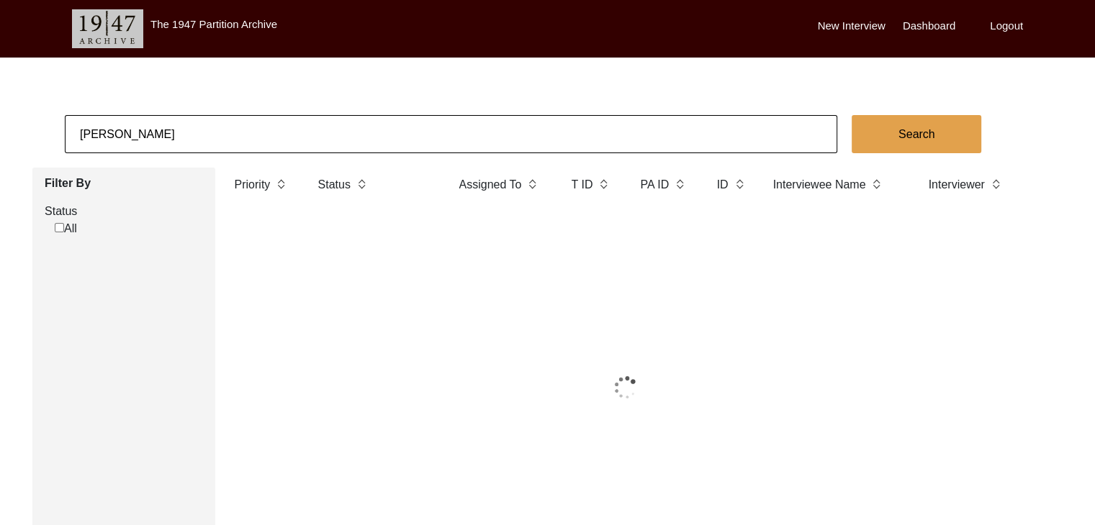
checkbox input "true"
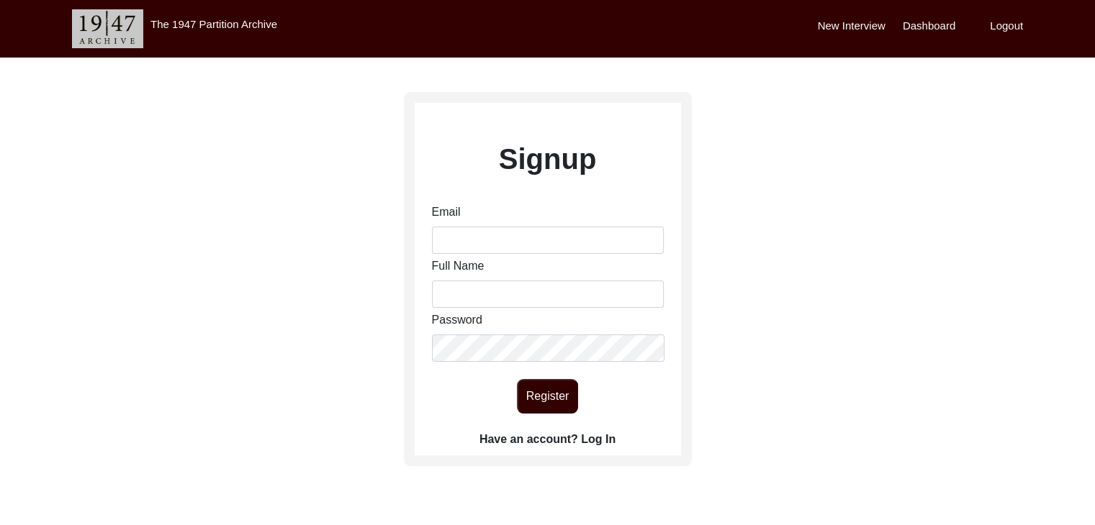
click at [592, 441] on label "Have an account? Log In" at bounding box center [547, 439] width 136 height 17
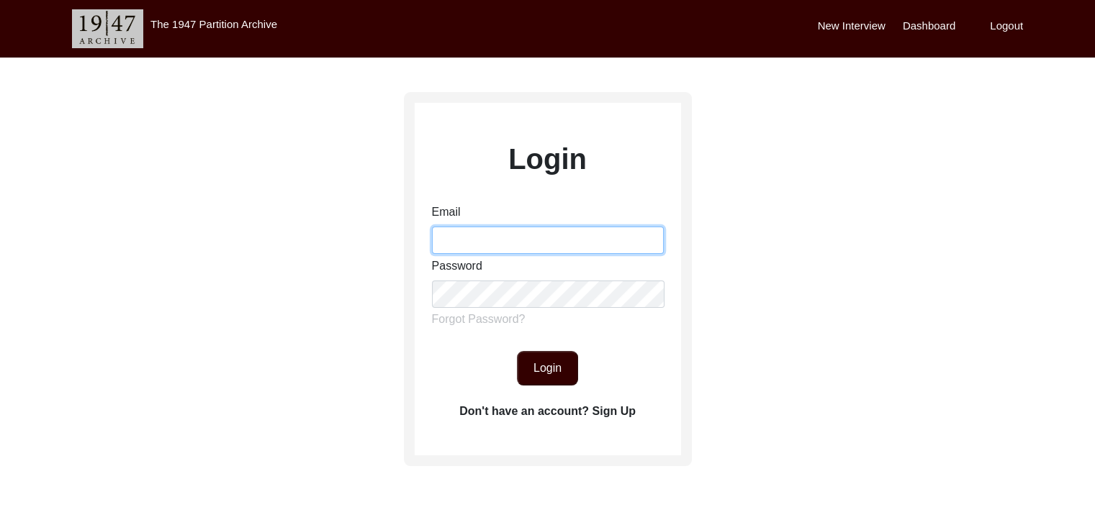
click at [493, 245] on input "Email" at bounding box center [548, 240] width 232 height 27
type input "[PERSON_NAME][EMAIL_ADDRESS][PERSON_NAME][DOMAIN_NAME]"
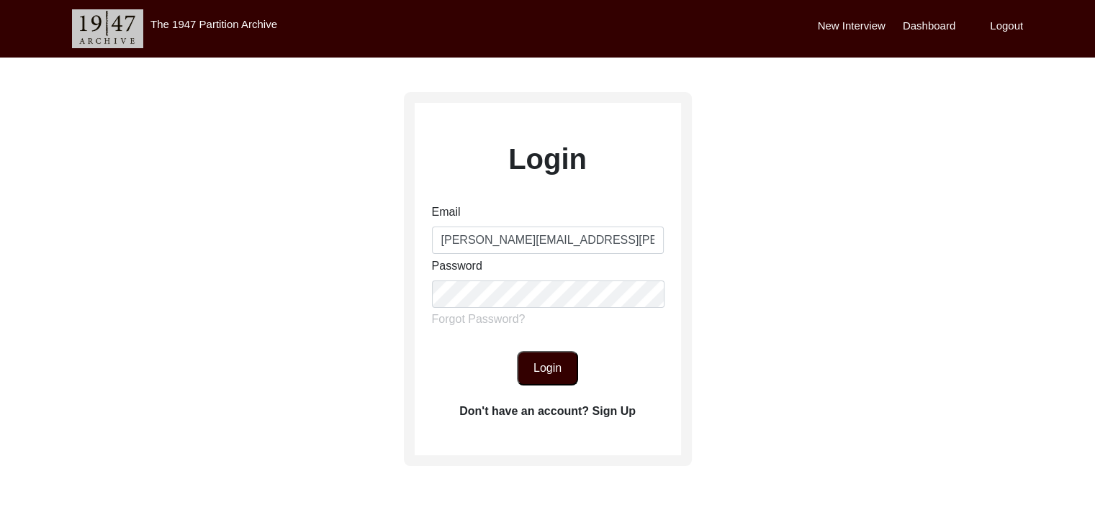
click at [553, 366] on button "Login" at bounding box center [547, 368] width 61 height 35
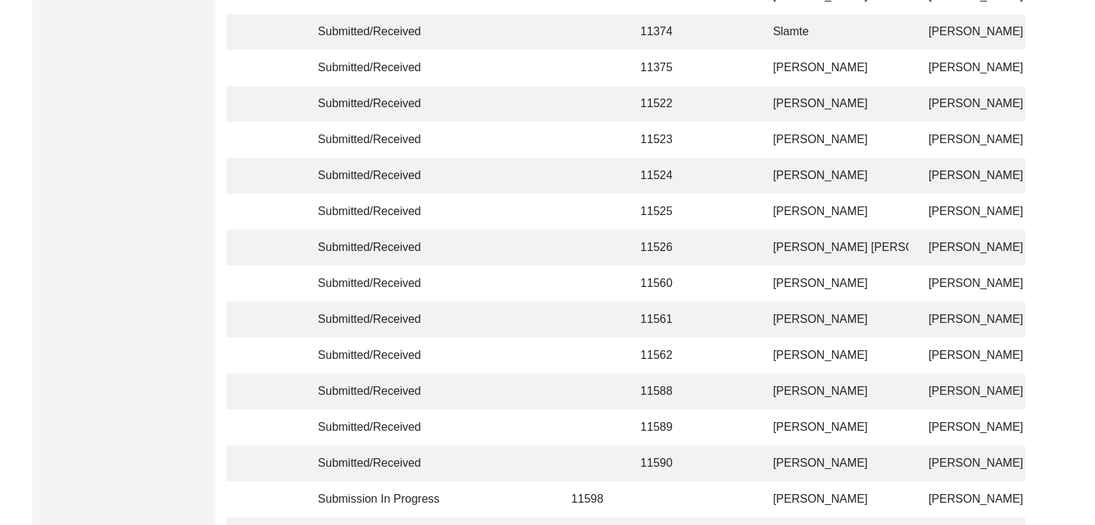
scroll to position [3487, 0]
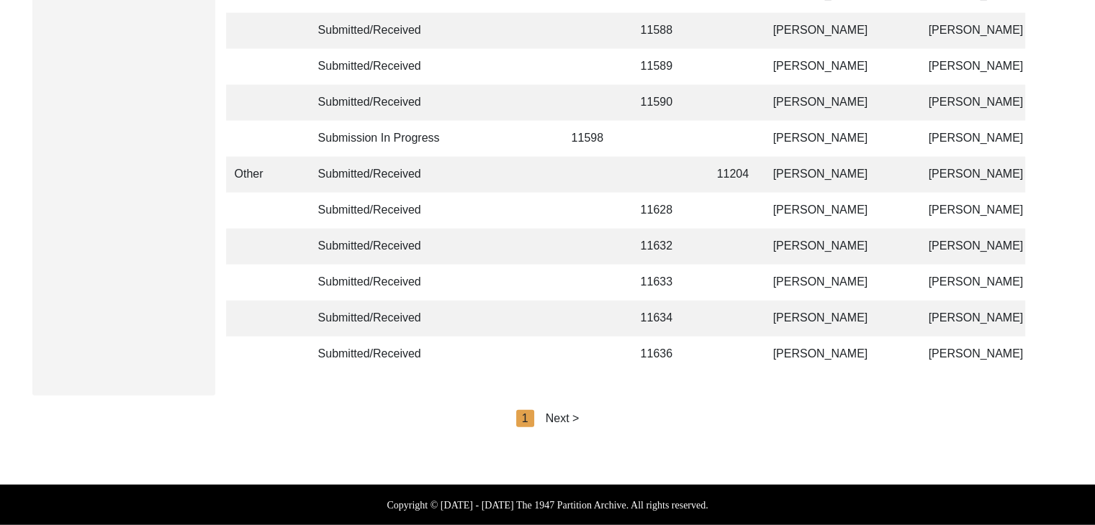
click at [572, 423] on div "Next >" at bounding box center [563, 418] width 34 height 17
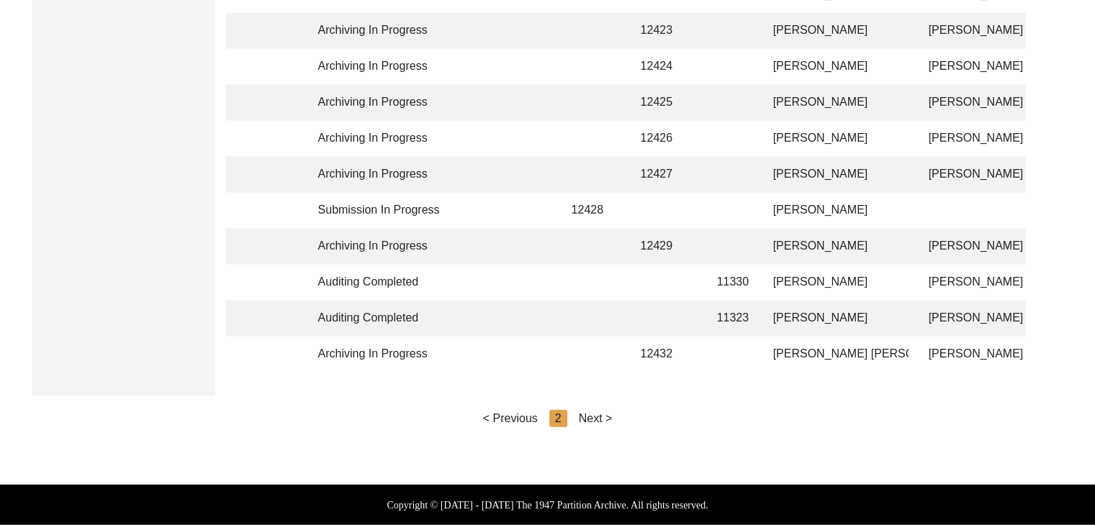
click at [600, 416] on div "Next >" at bounding box center [596, 418] width 34 height 17
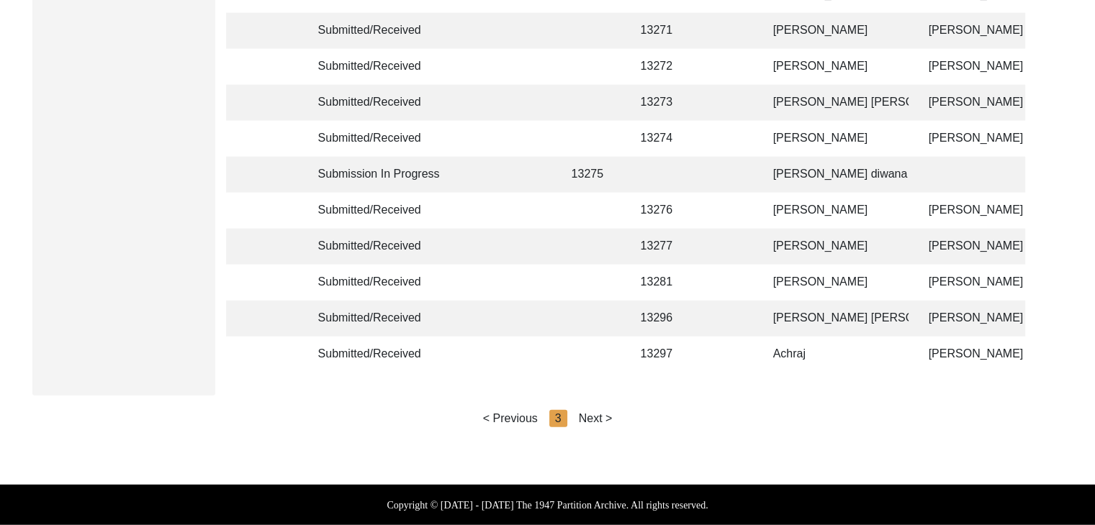
click at [600, 416] on div "Next >" at bounding box center [596, 418] width 34 height 17
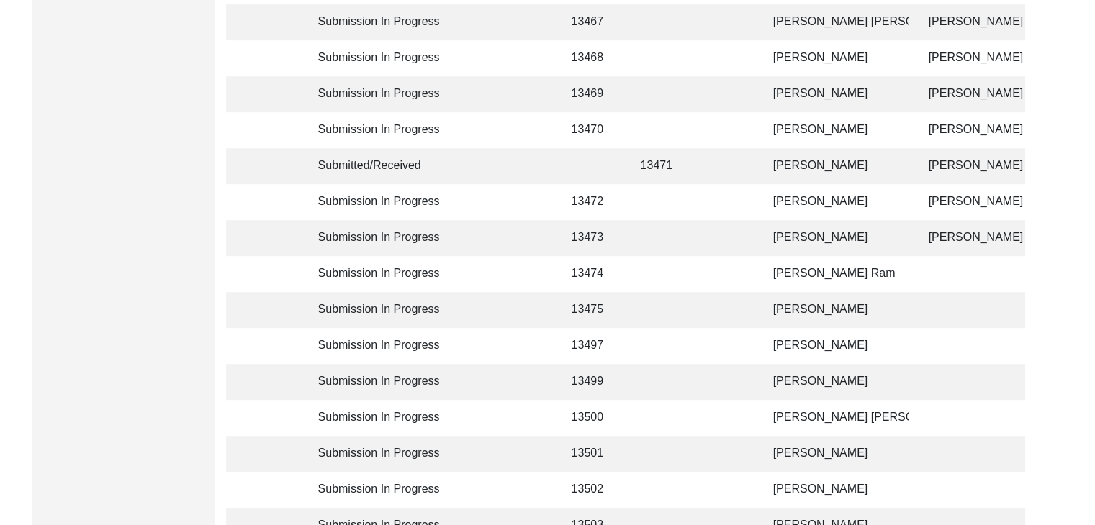
scroll to position [816, 0]
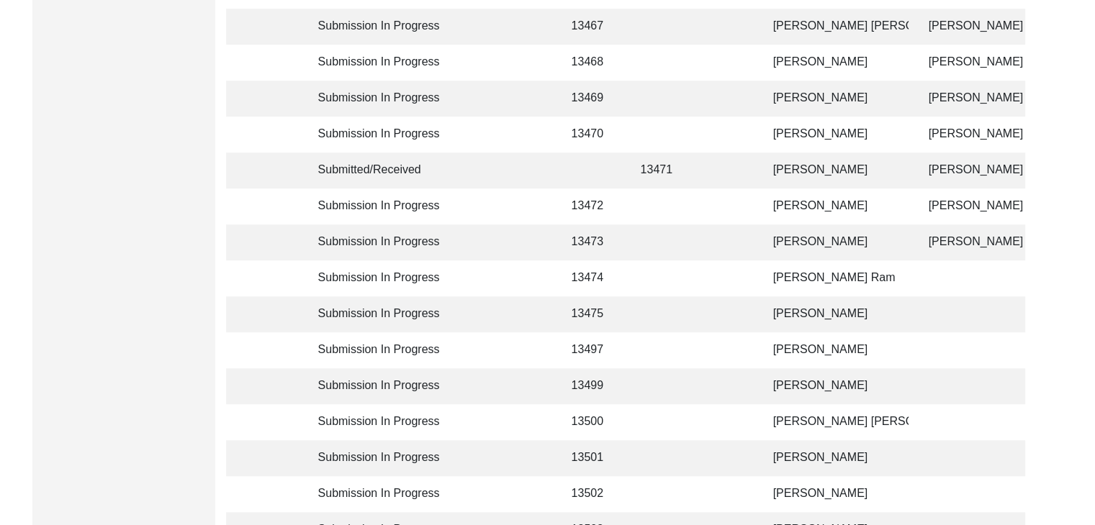
click at [770, 130] on td "[PERSON_NAME]" at bounding box center [836, 135] width 144 height 36
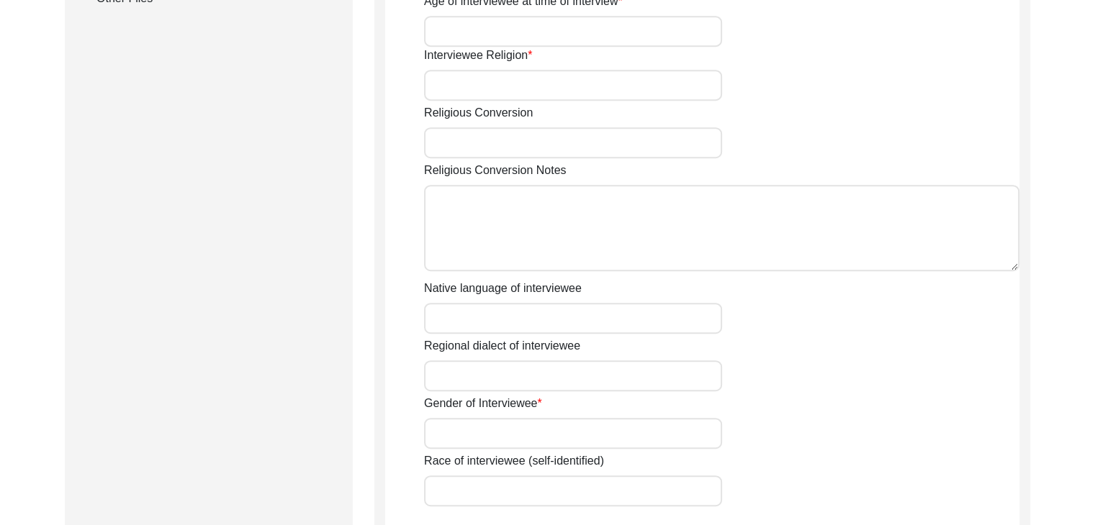
type input "[PERSON_NAME]"
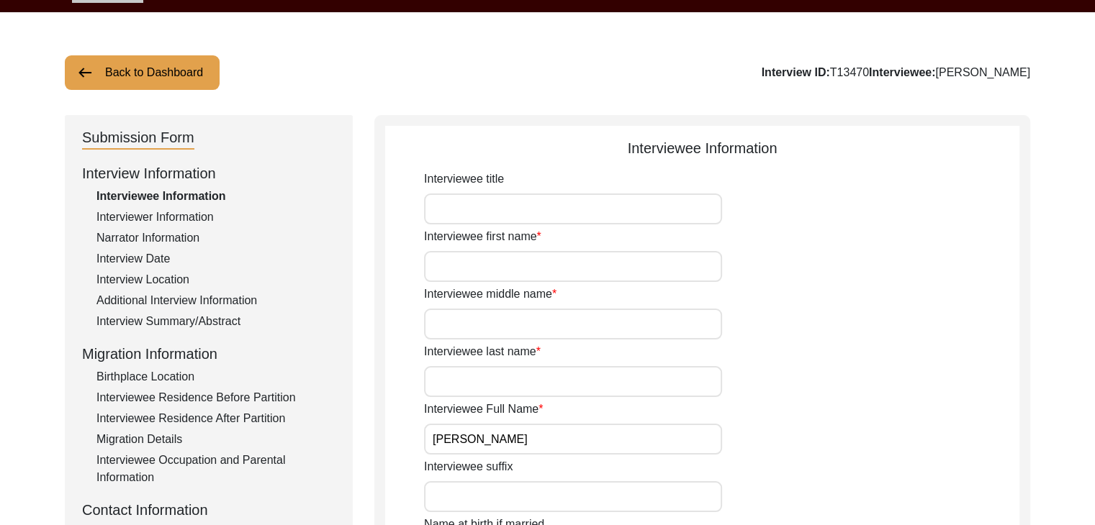
scroll to position [4, 0]
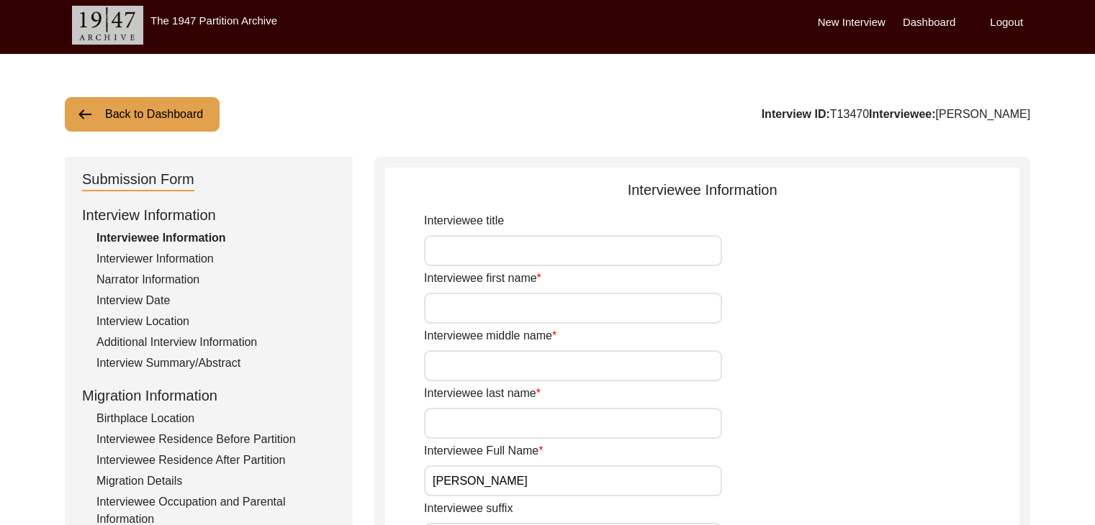
click at [168, 344] on div "Additional Interview Information" at bounding box center [215, 342] width 239 height 17
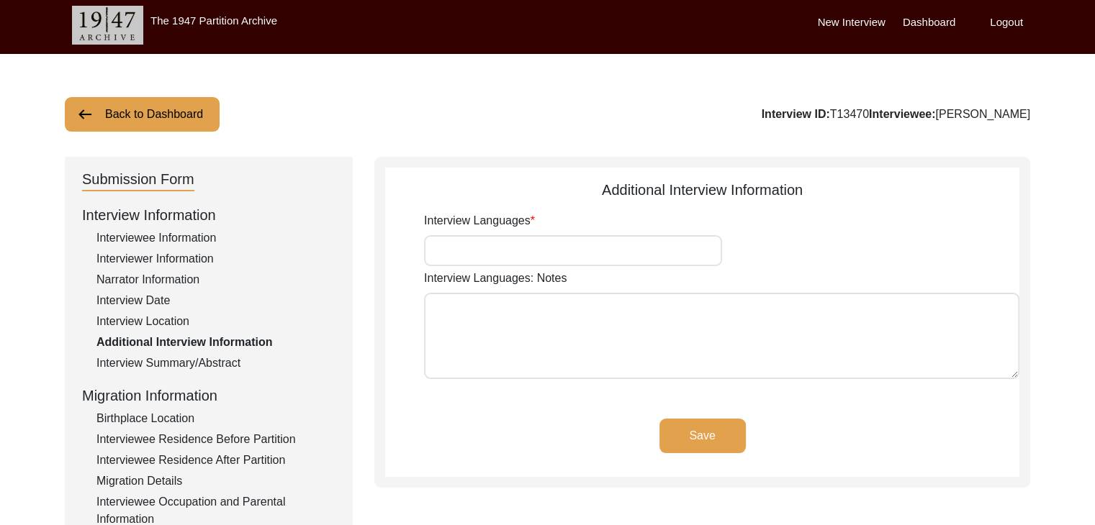
click at [475, 330] on textarea "Interview Languages: Notes" at bounding box center [721, 336] width 595 height 86
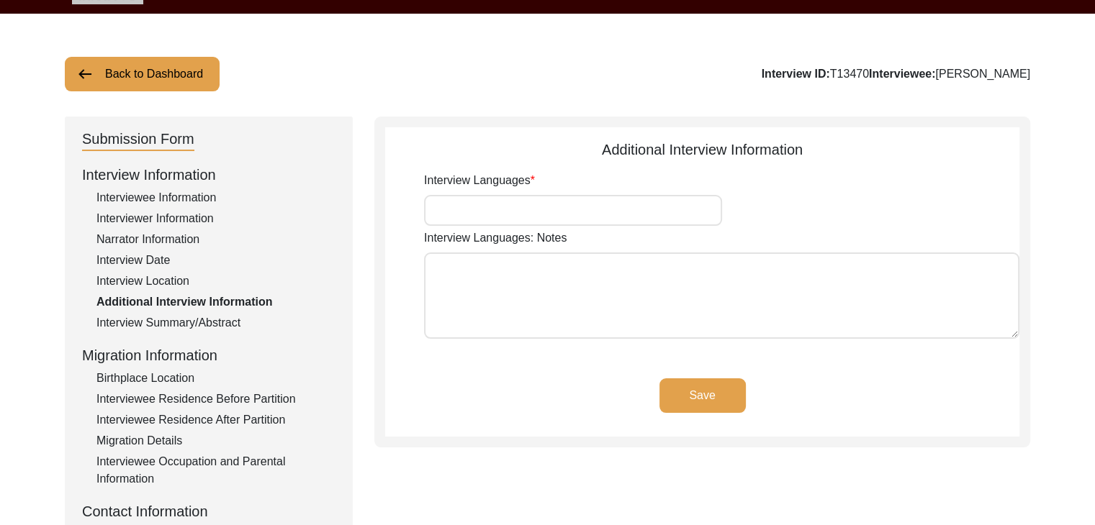
scroll to position [0, 0]
